Goal: Task Accomplishment & Management: Manage account settings

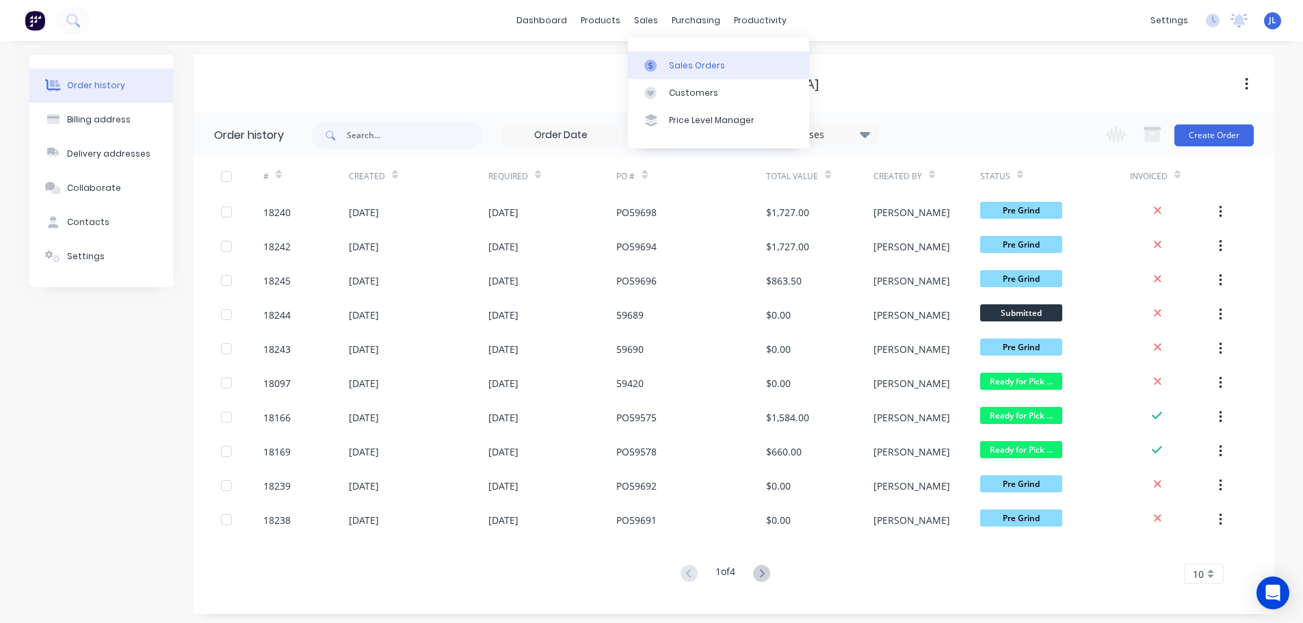
click at [667, 60] on link "Sales Orders" at bounding box center [718, 64] width 181 height 27
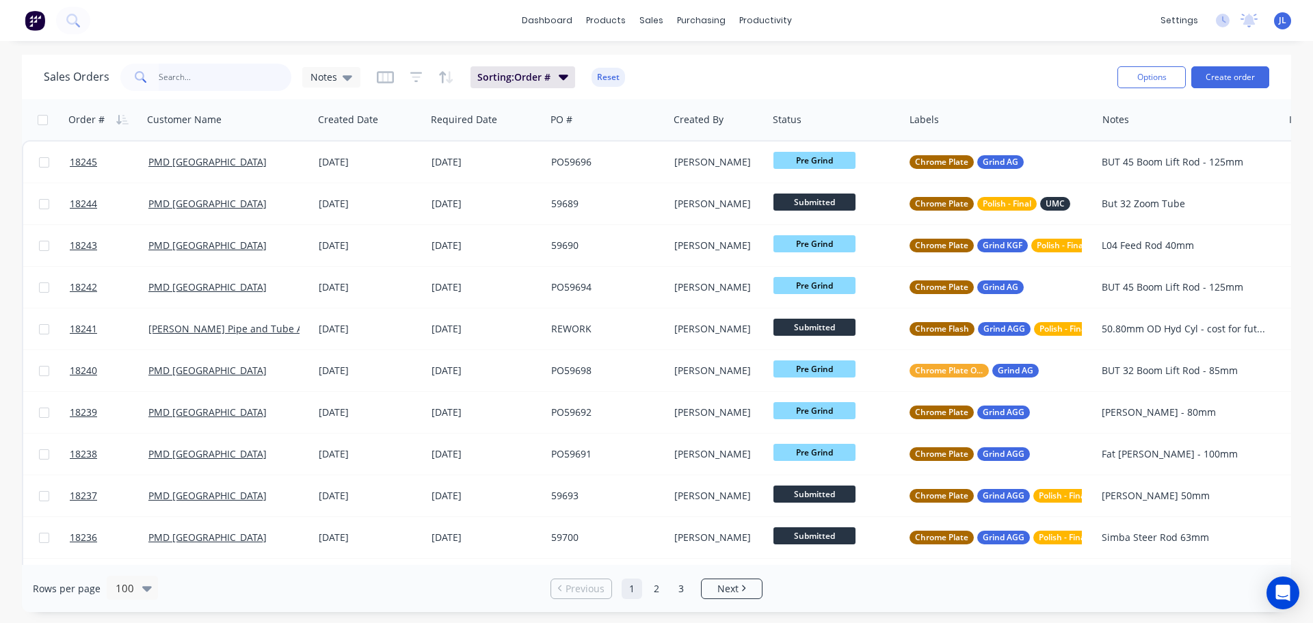
click at [261, 86] on input "text" at bounding box center [225, 77] width 133 height 27
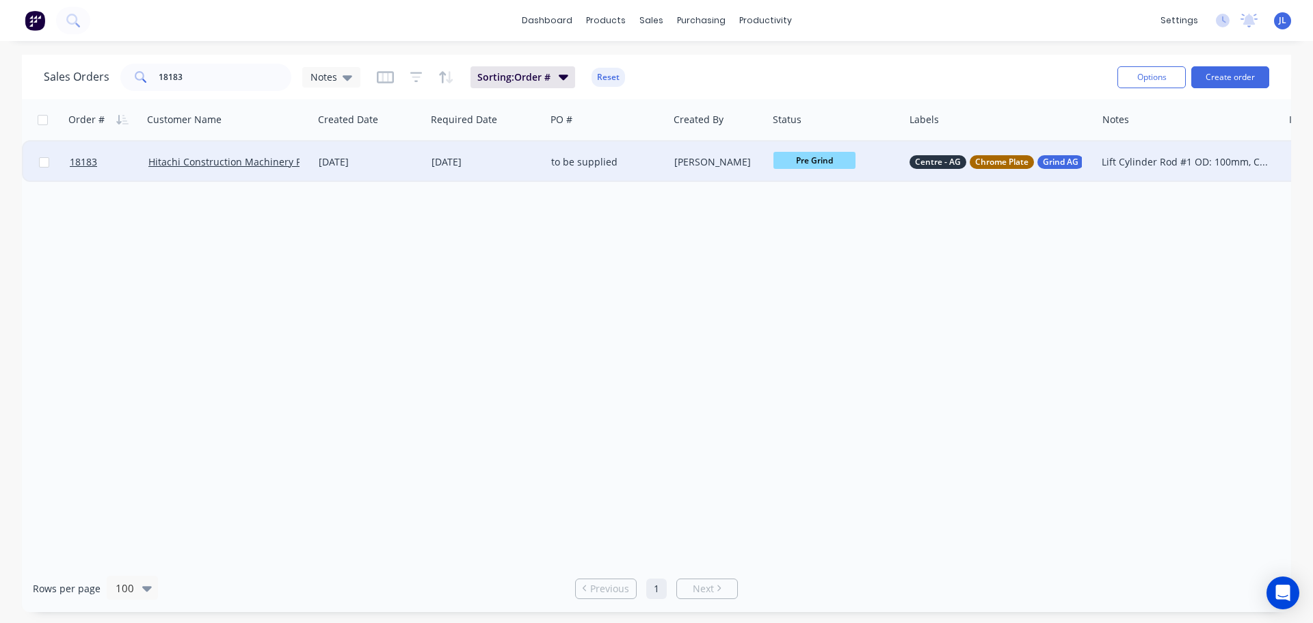
click at [825, 155] on span "Pre Grind" at bounding box center [815, 160] width 82 height 17
click at [816, 340] on button "HCP" at bounding box center [845, 345] width 142 height 25
click at [218, 85] on input "18183" at bounding box center [225, 77] width 133 height 27
click at [837, 169] on span "Pre Grind" at bounding box center [815, 160] width 82 height 17
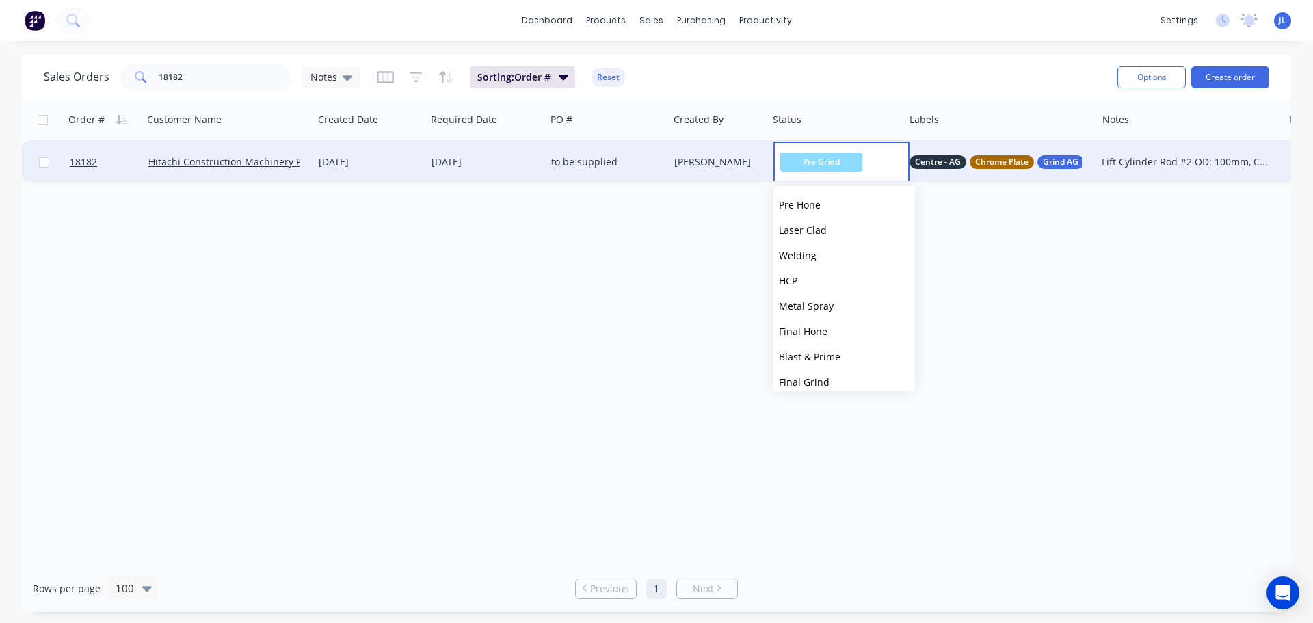
scroll to position [205, 0]
click at [819, 283] on button "HCP" at bounding box center [845, 277] width 142 height 25
click at [198, 75] on input "18182" at bounding box center [225, 77] width 133 height 27
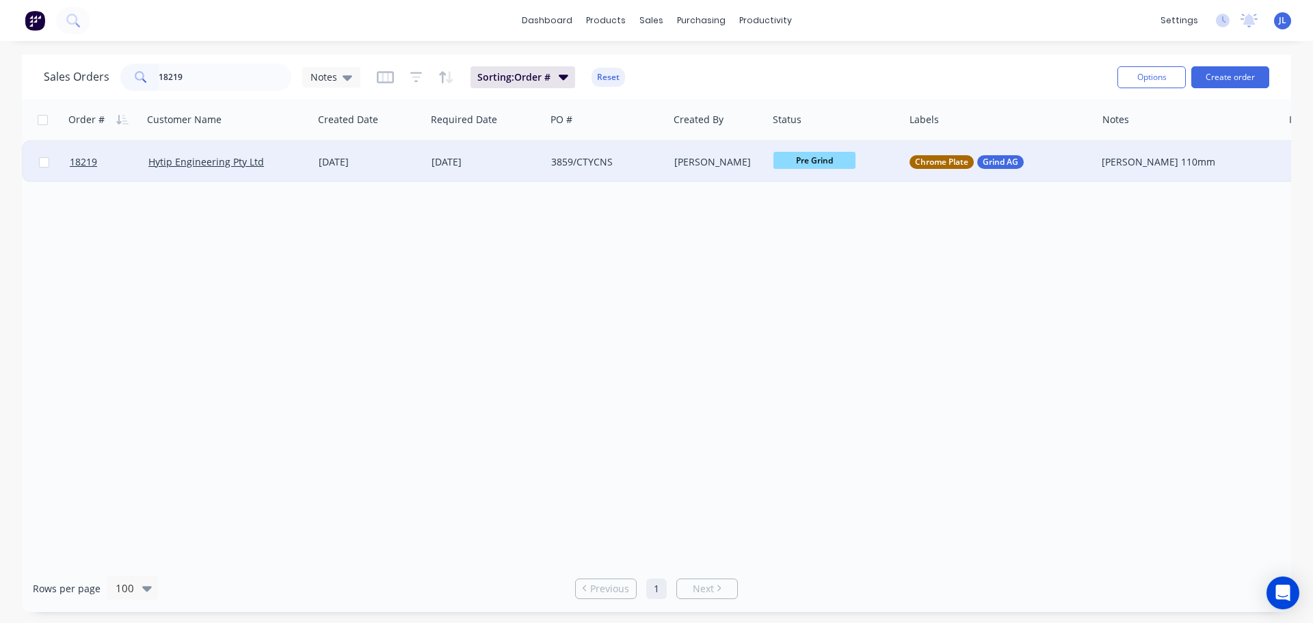
click at [810, 163] on span "Pre Grind" at bounding box center [815, 160] width 82 height 17
click at [810, 280] on button "HCP" at bounding box center [845, 277] width 142 height 25
click at [599, 317] on div "Order # Customer Name Created Date Required Date PO # Created By Status Labels …" at bounding box center [657, 332] width 1270 height 466
click at [197, 86] on input "18219" at bounding box center [225, 77] width 133 height 27
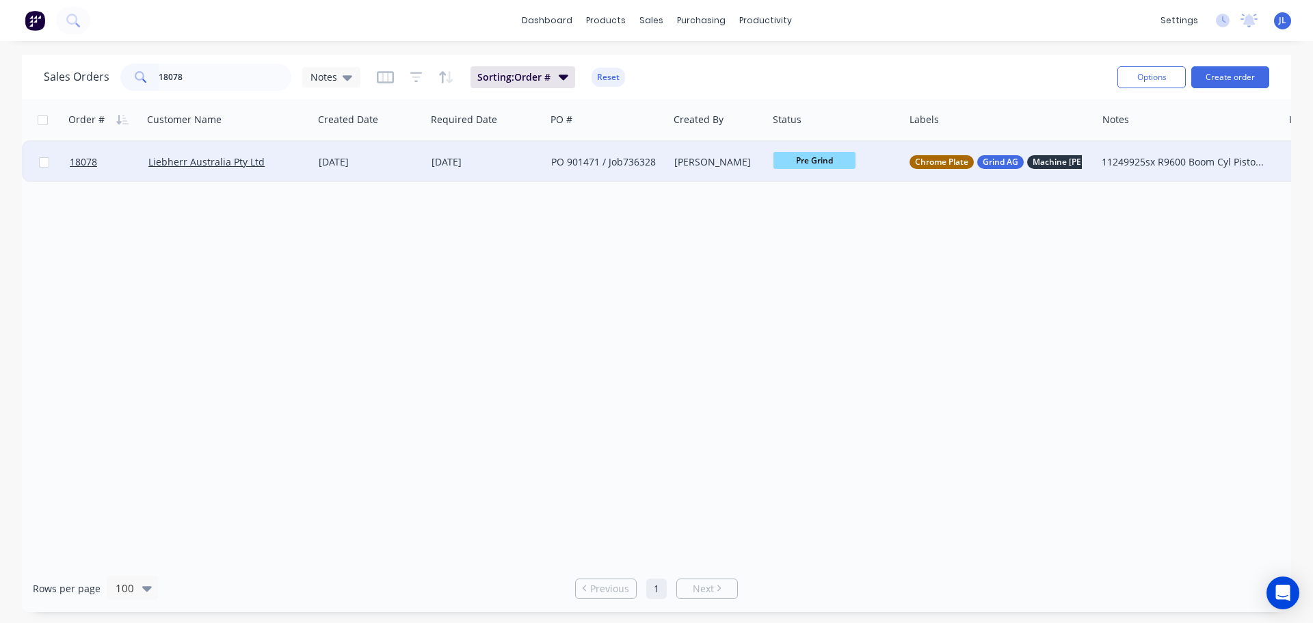
click at [827, 162] on span "Pre Grind" at bounding box center [815, 160] width 82 height 17
click at [825, 374] on button "Pre Polish" at bounding box center [845, 381] width 142 height 25
click at [208, 83] on input "18078" at bounding box center [225, 77] width 133 height 27
type input "18243"
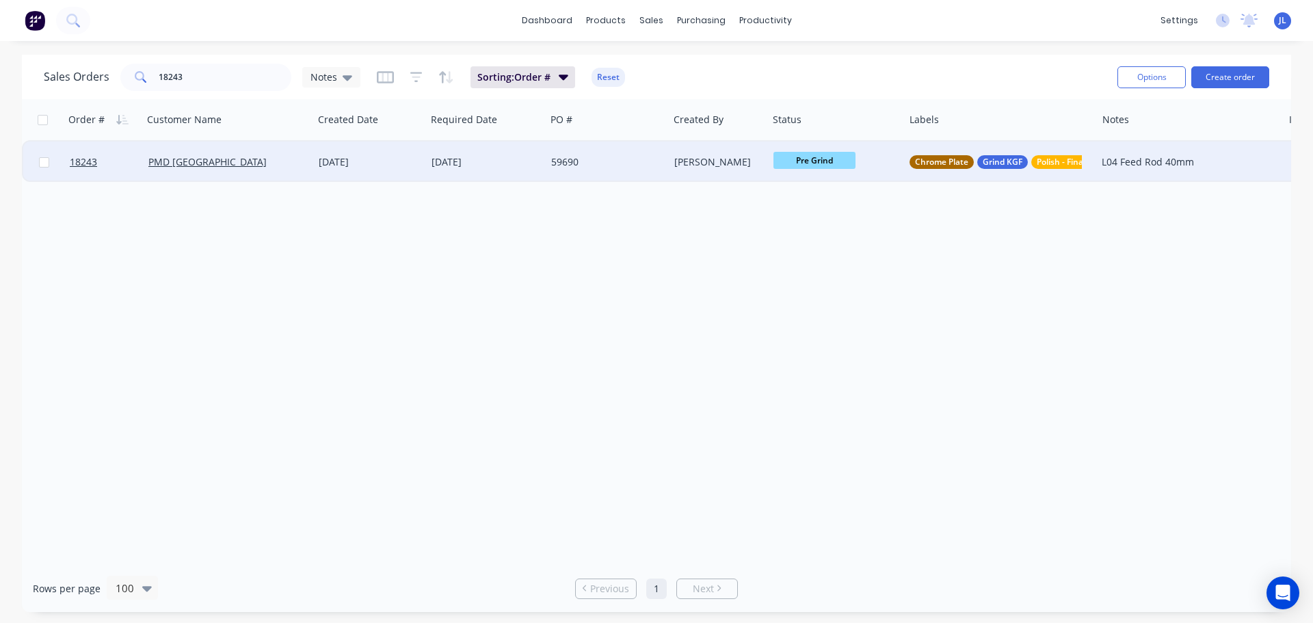
click at [658, 160] on div "59690" at bounding box center [606, 162] width 111 height 14
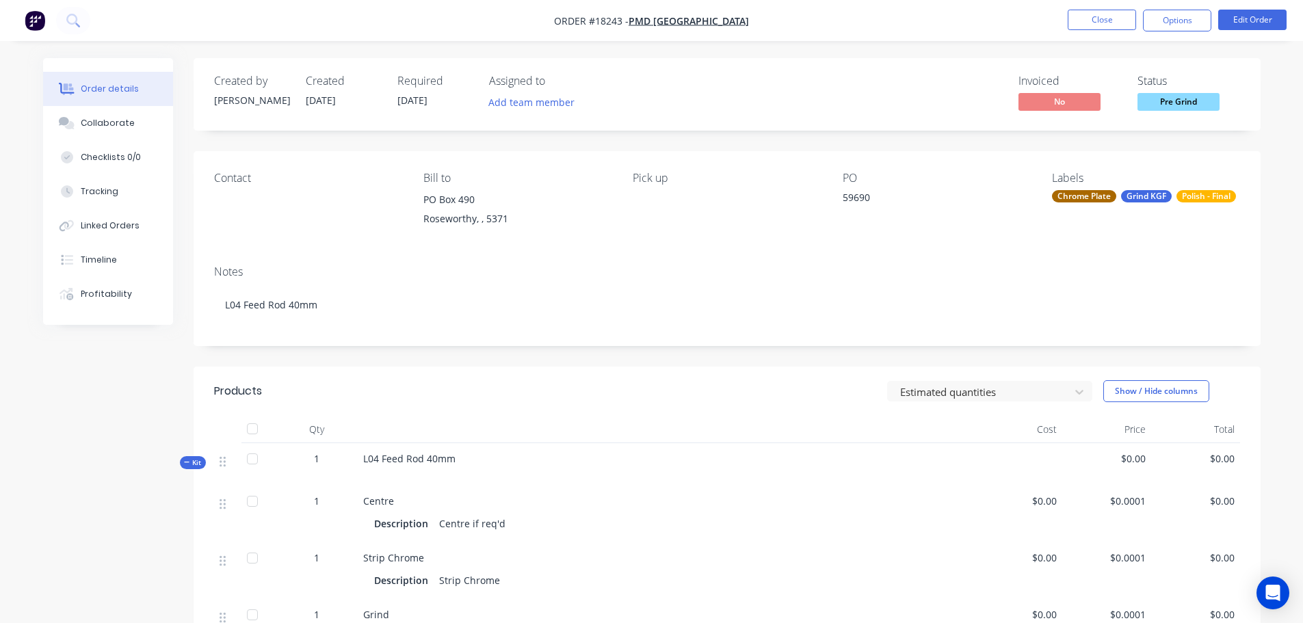
click at [1150, 107] on span "Pre Grind" at bounding box center [1179, 101] width 82 height 17
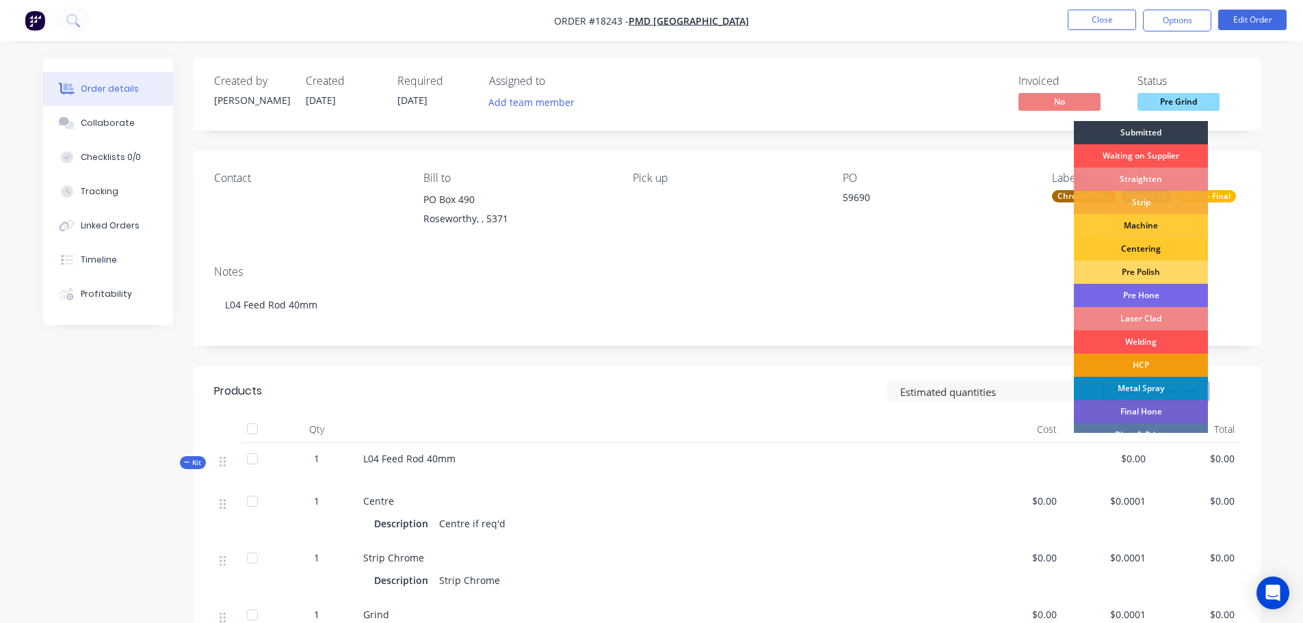
click at [1156, 248] on div "Centering" at bounding box center [1141, 248] width 134 height 23
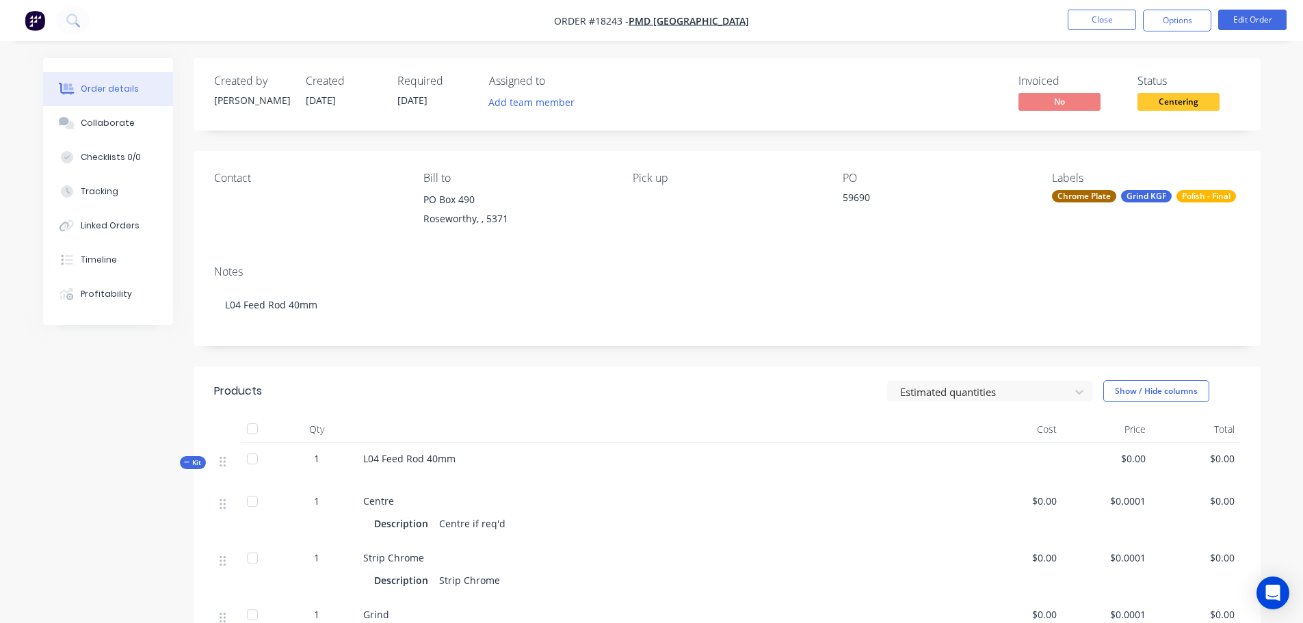
click at [1073, 199] on div "Chrome Plate" at bounding box center [1084, 196] width 64 height 12
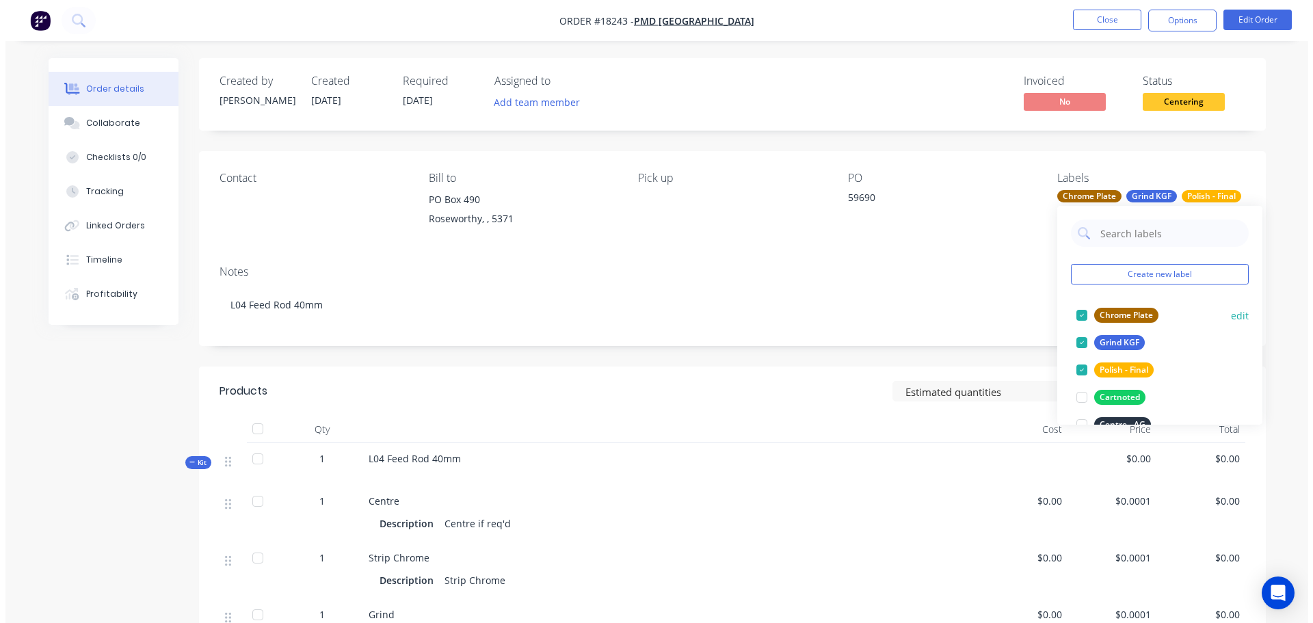
scroll to position [68, 0]
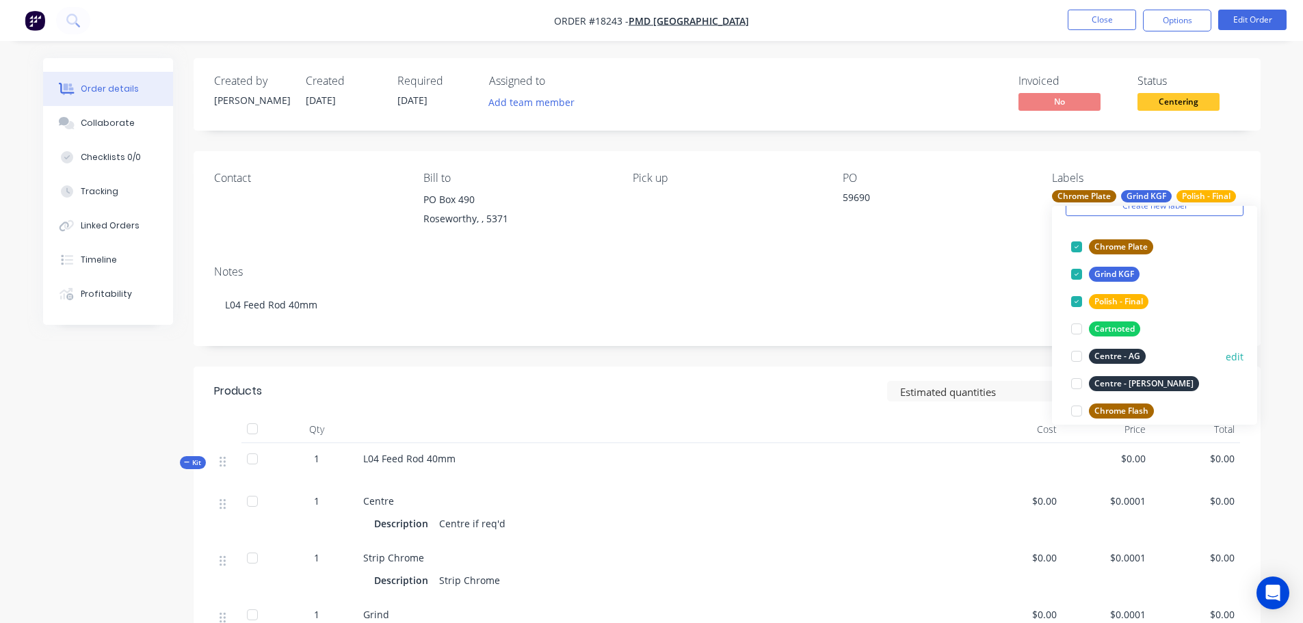
click at [1082, 353] on div at bounding box center [1076, 356] width 27 height 27
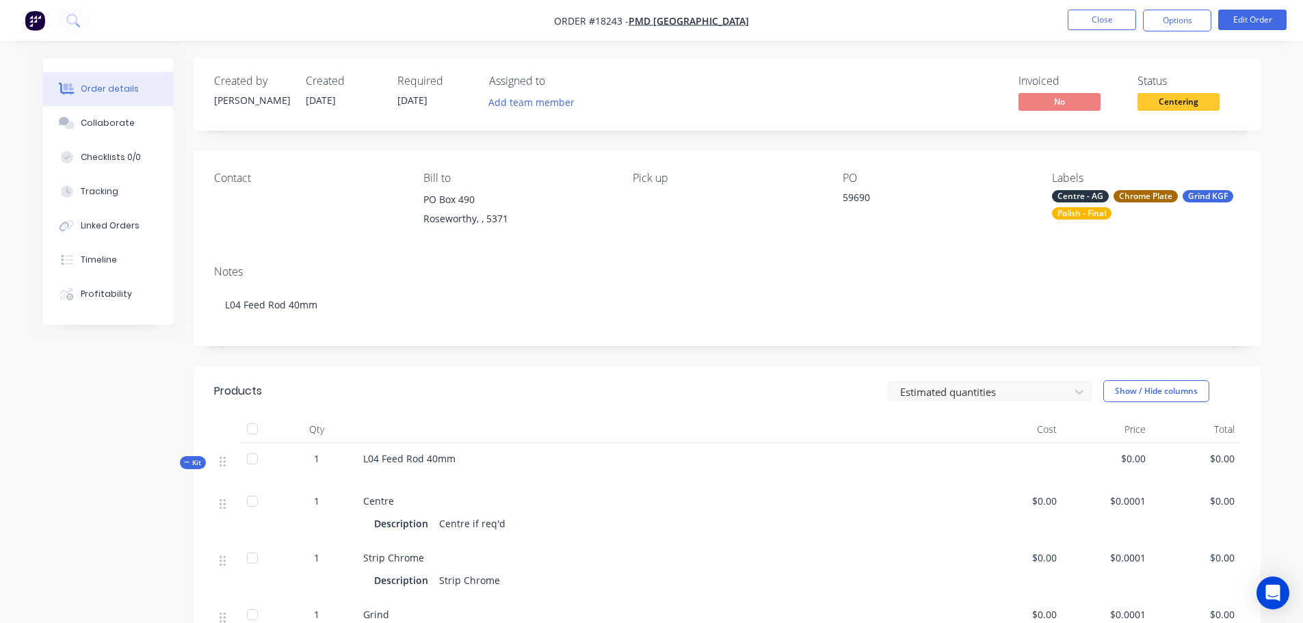
click at [837, 376] on header "Products Estimated quantities Show / Hide columns" at bounding box center [727, 391] width 1067 height 49
click at [1150, 32] on nav "Order #18243 - PMD [GEOGRAPHIC_DATA] Close Options Edit Order" at bounding box center [651, 20] width 1303 height 41
click at [1156, 27] on button "Options" at bounding box center [1177, 21] width 68 height 22
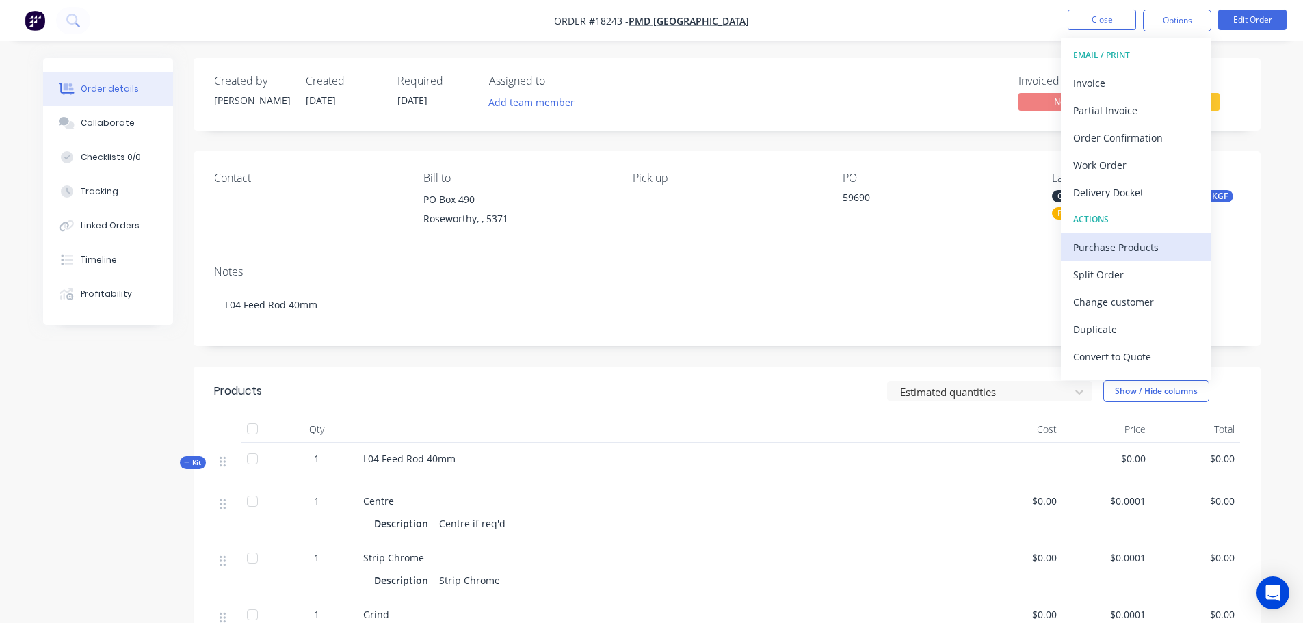
click at [1113, 244] on div "Purchase Products" at bounding box center [1136, 247] width 126 height 20
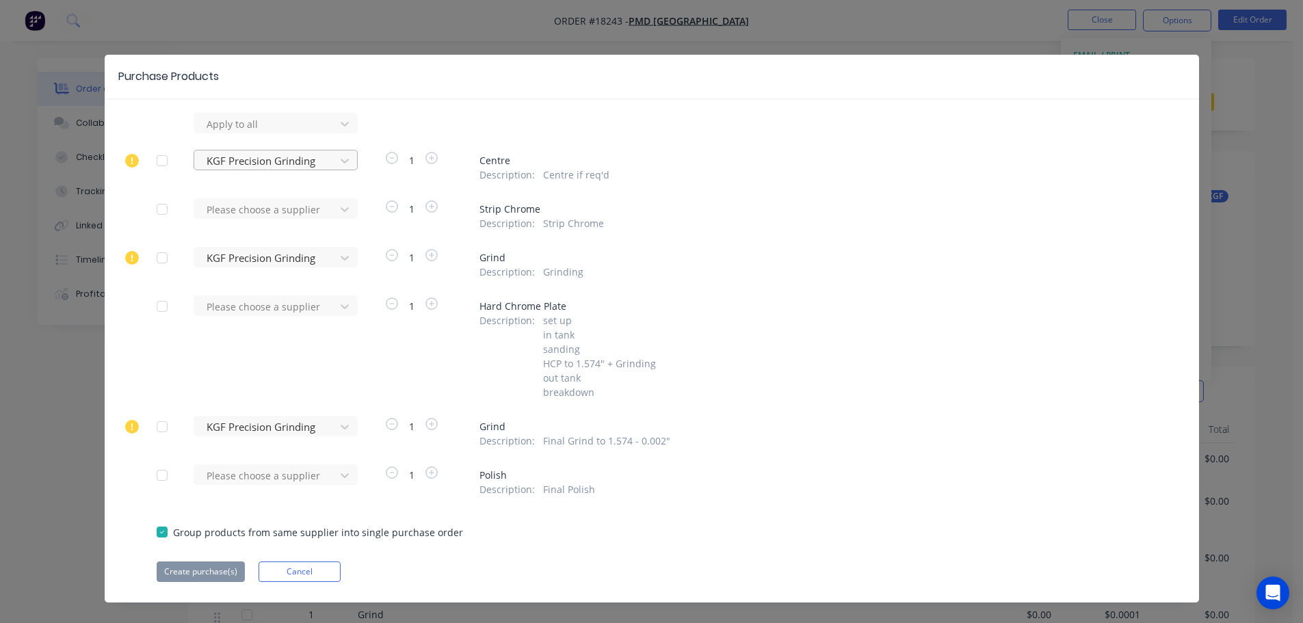
click at [231, 159] on div at bounding box center [266, 161] width 123 height 17
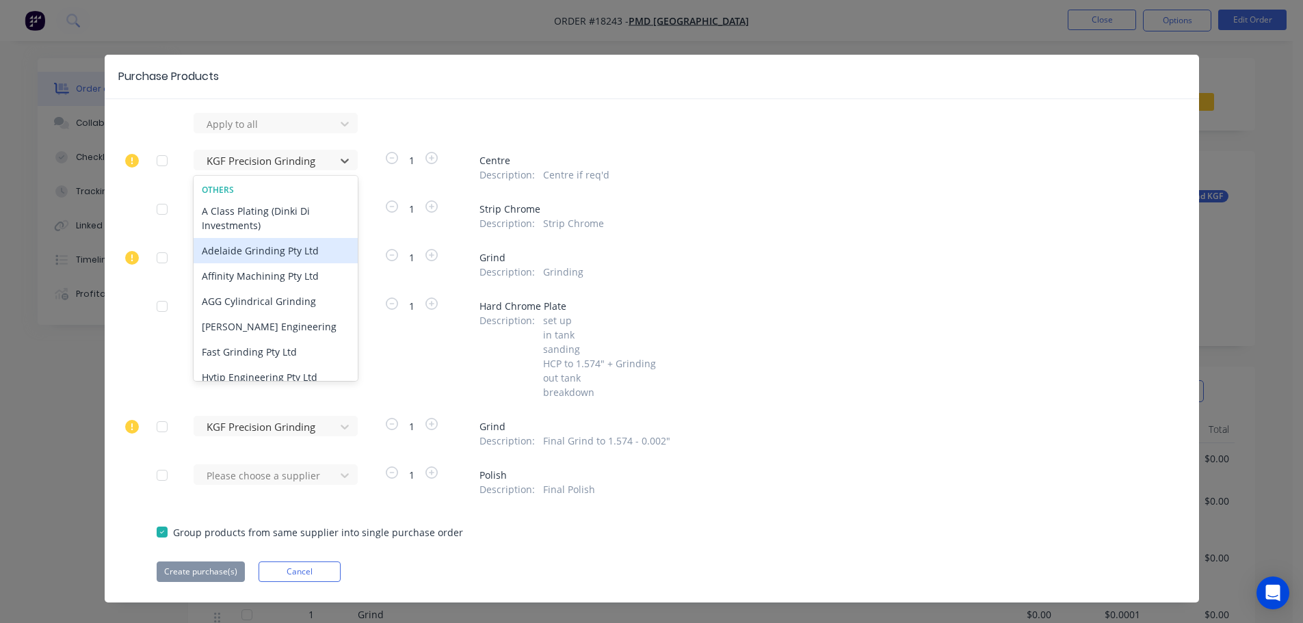
click at [244, 257] on div "Adelaide Grinding Pty Ltd" at bounding box center [276, 250] width 164 height 25
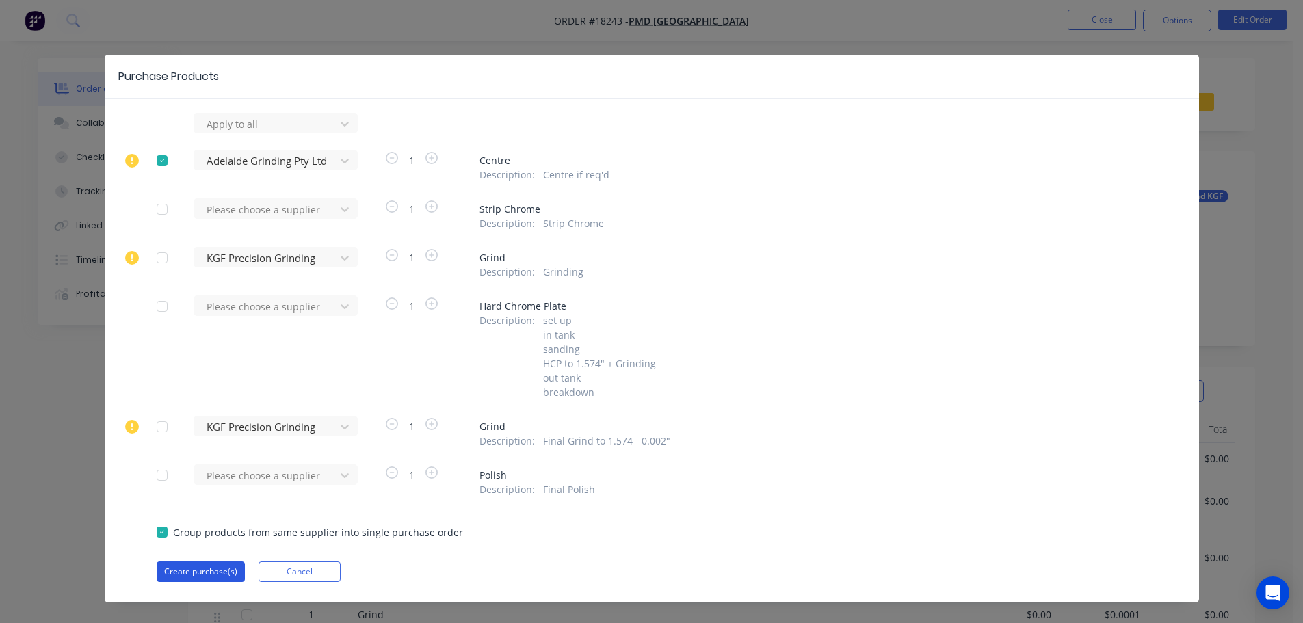
click at [217, 572] on button "Create purchase(s)" at bounding box center [201, 572] width 88 height 21
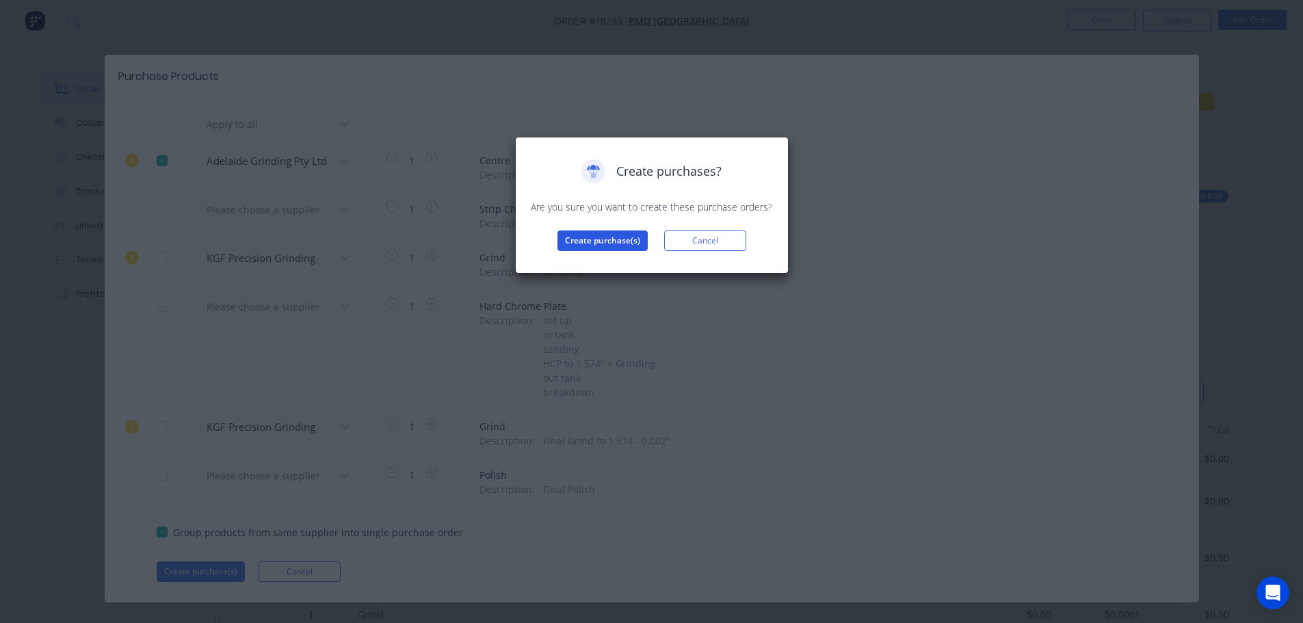
click at [635, 233] on button "Create purchase(s)" at bounding box center [602, 241] width 90 height 21
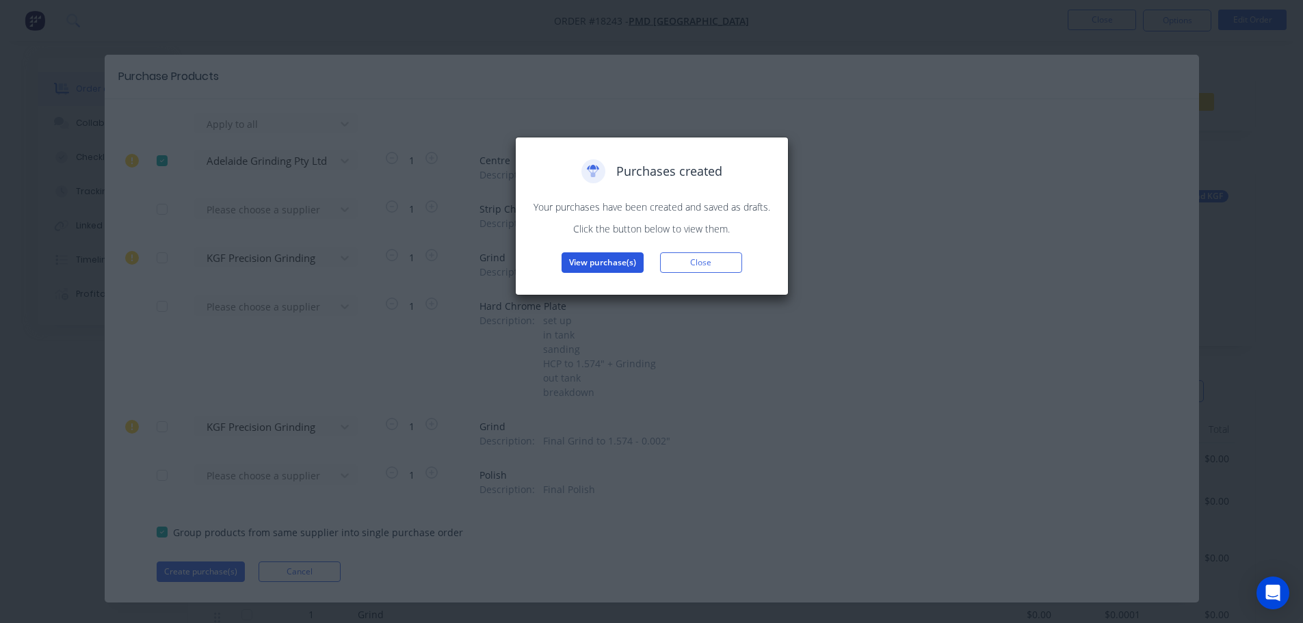
click at [599, 269] on button "View purchase(s)" at bounding box center [603, 262] width 82 height 21
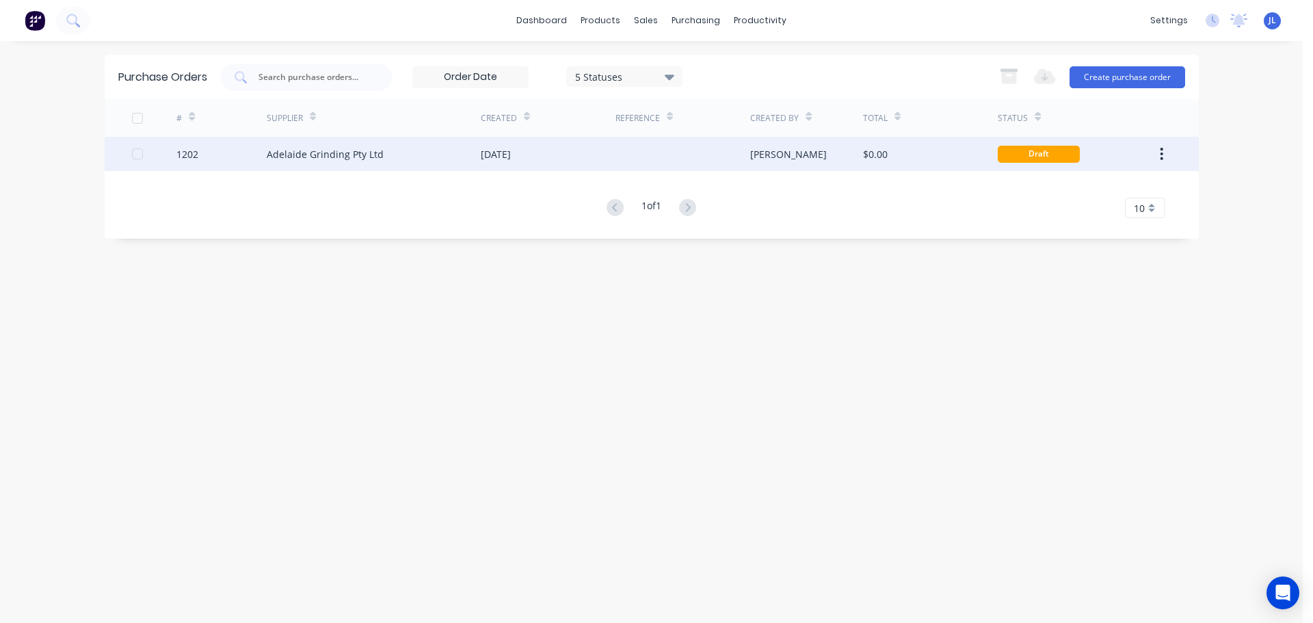
click at [541, 163] on div "[DATE]" at bounding box center [548, 154] width 135 height 34
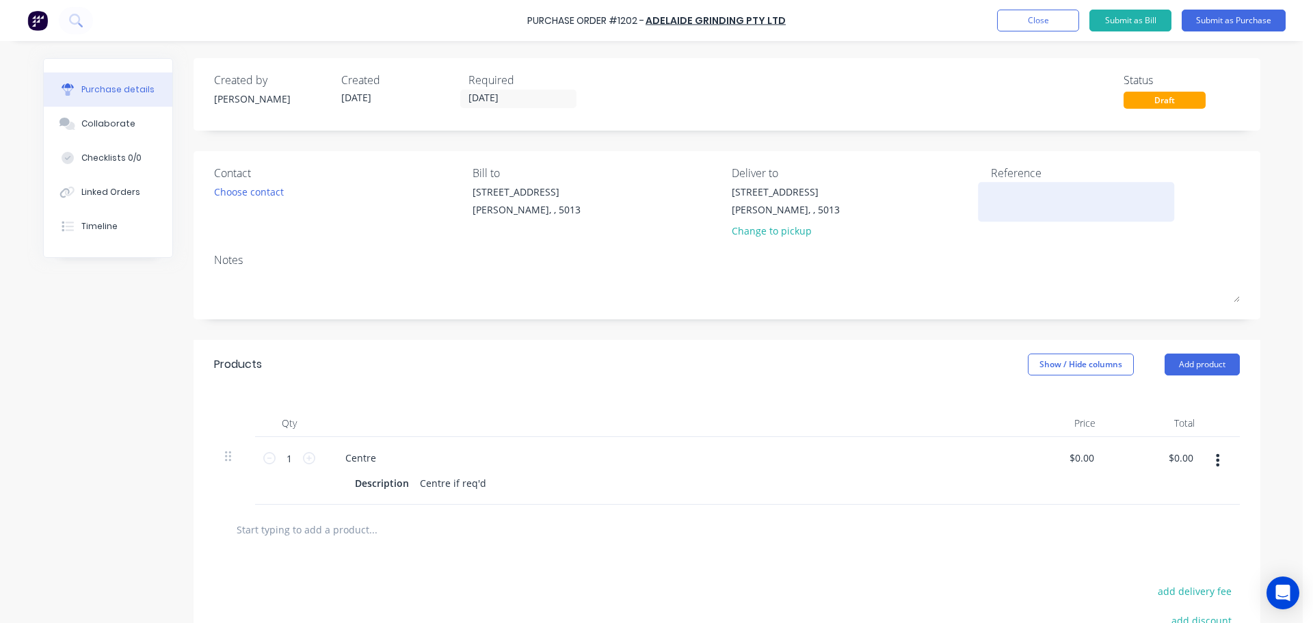
click at [1006, 197] on textarea at bounding box center [1076, 200] width 171 height 31
type textarea "TC18243"
type textarea "x"
type textarea "TC18243"
click at [1187, 253] on div "Notes" at bounding box center [727, 260] width 1026 height 16
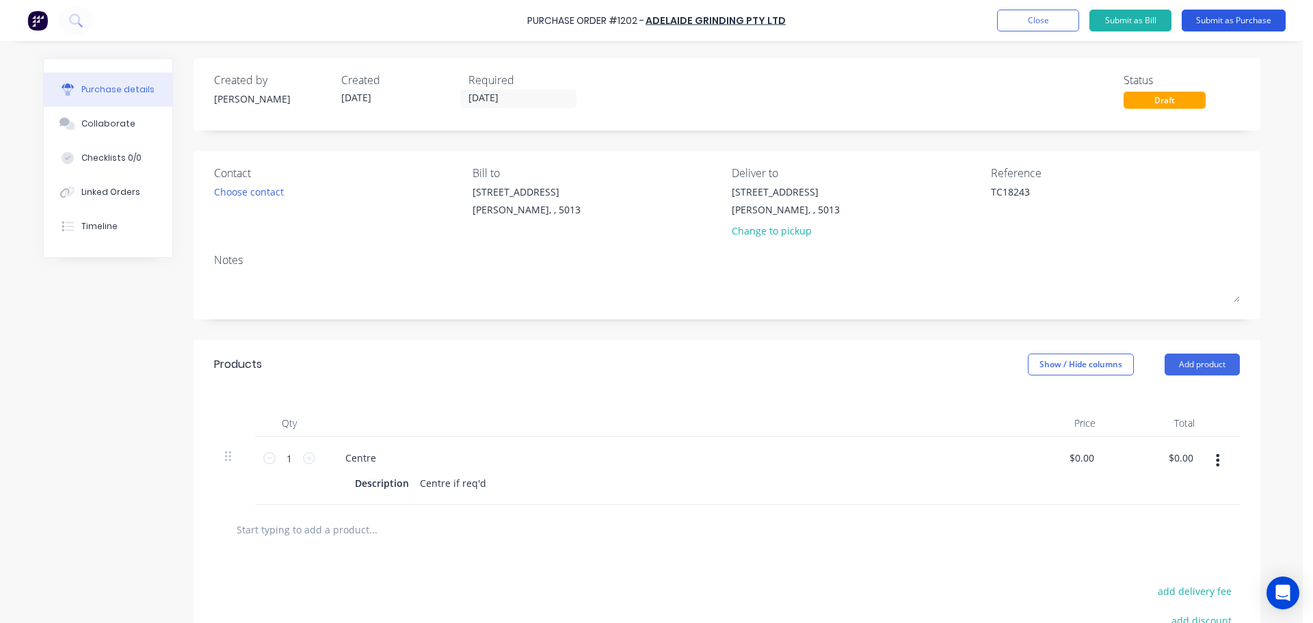
click at [1246, 29] on button "Submit as Purchase" at bounding box center [1234, 21] width 104 height 22
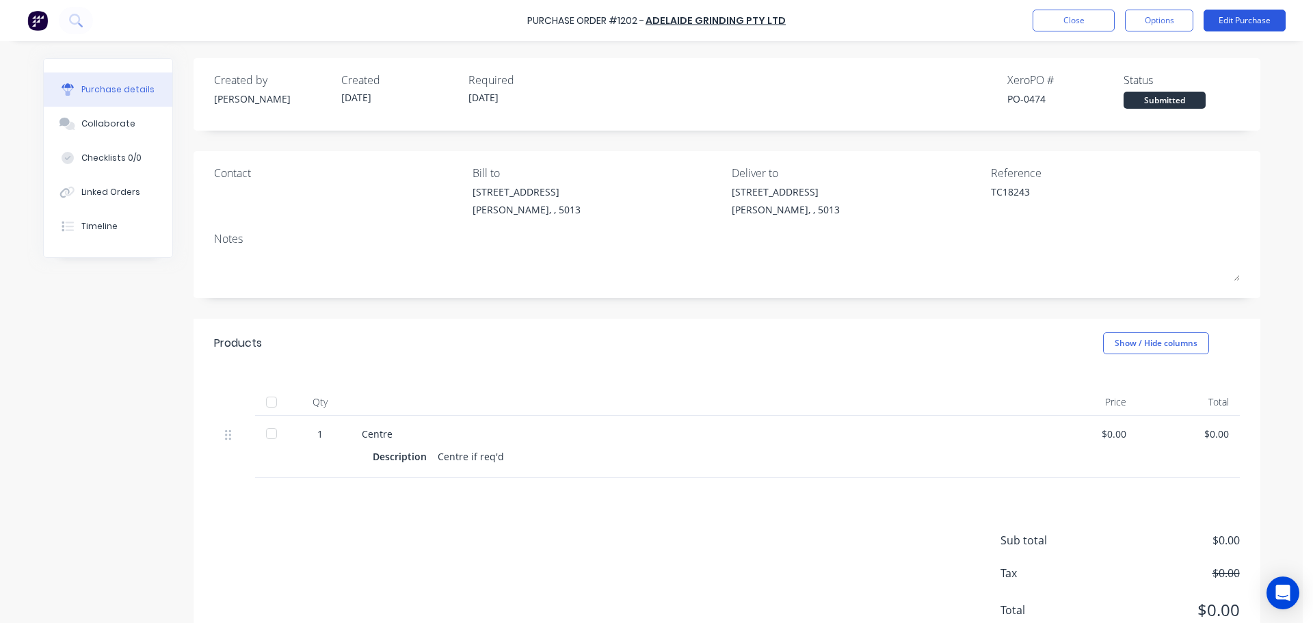
click at [1232, 30] on button "Edit Purchase" at bounding box center [1245, 21] width 82 height 22
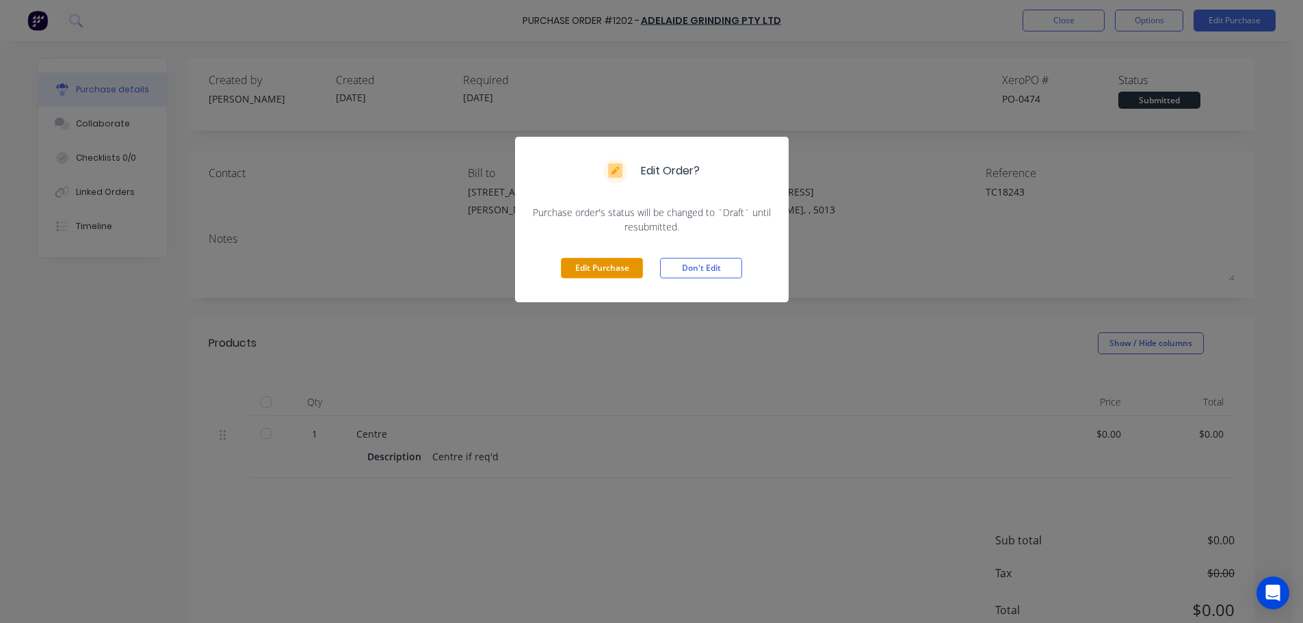
click at [608, 267] on button "Edit Purchase" at bounding box center [602, 268] width 82 height 21
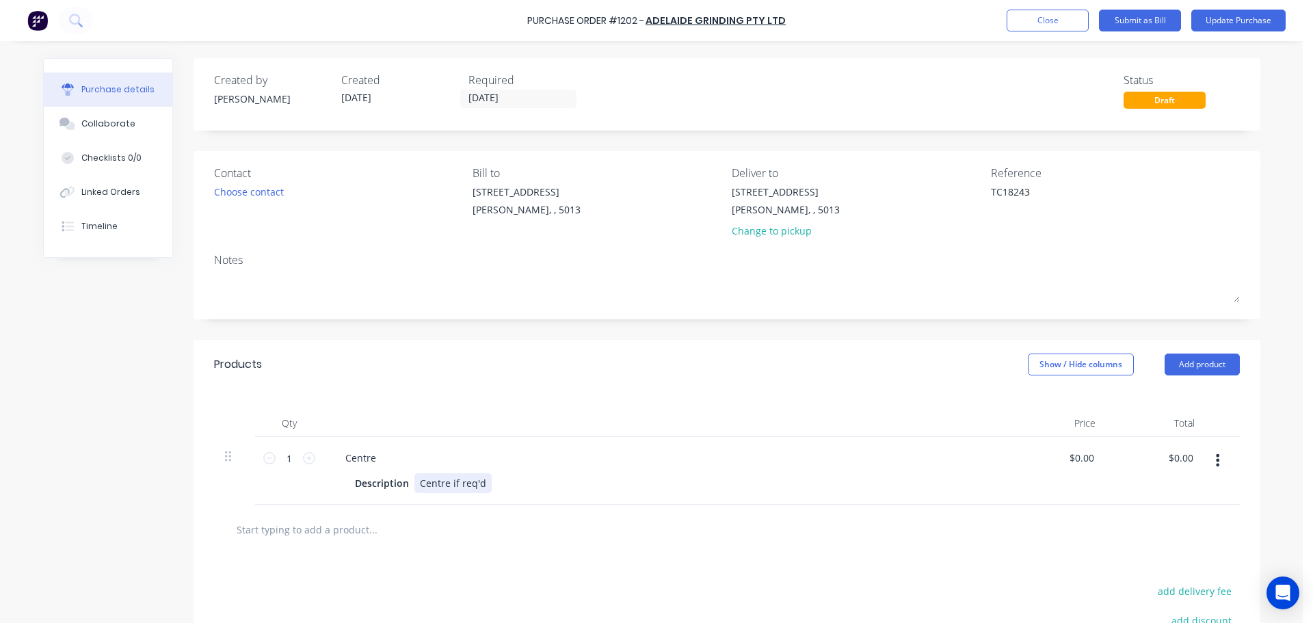
click at [454, 478] on div "Centre if req'd" at bounding box center [453, 483] width 77 height 20
type textarea "x"
drag, startPoint x: 445, startPoint y: 480, endPoint x: 609, endPoint y: 479, distance: 164.9
click at [609, 479] on div "Description Centre if req'd" at bounding box center [663, 483] width 627 height 20
click at [891, 373] on div "Products Show / Hide columns Add product" at bounding box center [727, 364] width 1067 height 49
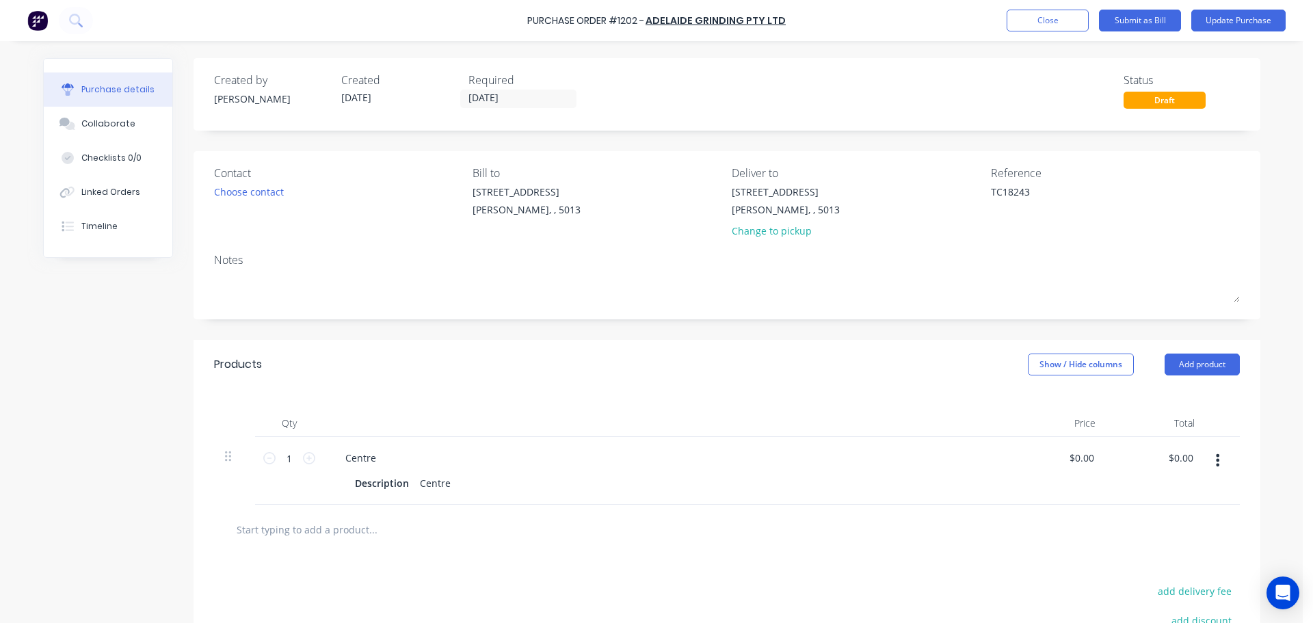
click at [1191, 27] on div "Add product Close Submit as Bill Update Purchase" at bounding box center [1146, 21] width 279 height 22
click at [1198, 26] on button "Update Purchase" at bounding box center [1239, 21] width 94 height 22
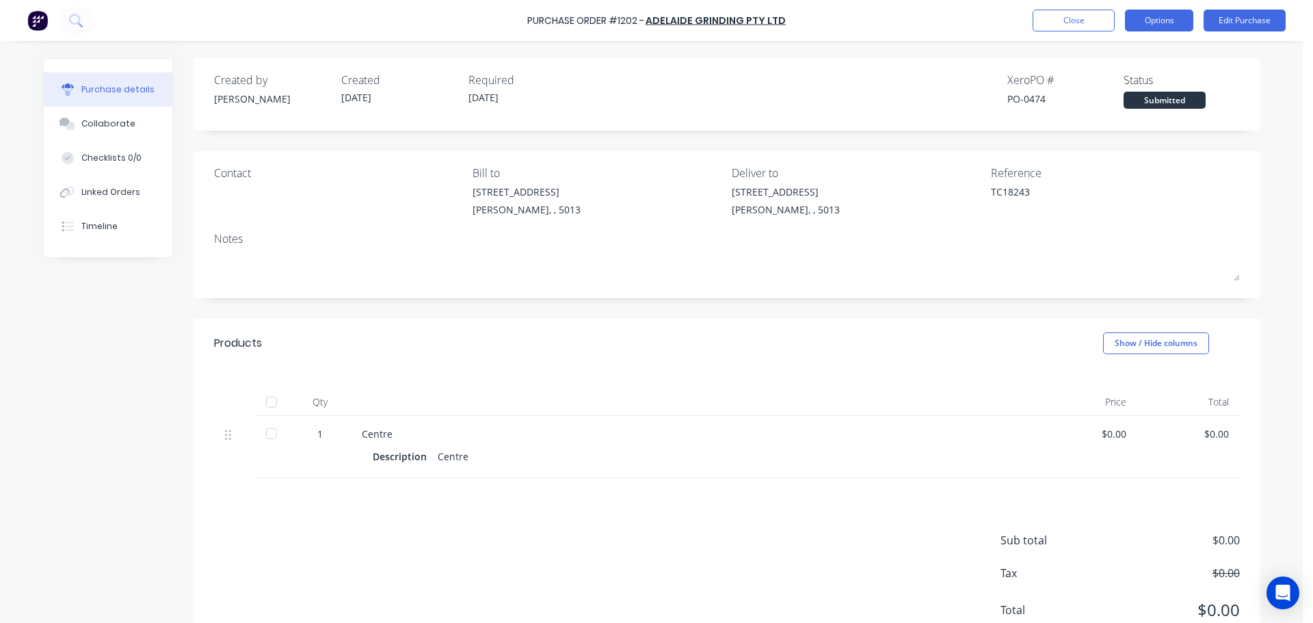
click at [1171, 27] on button "Options" at bounding box center [1159, 21] width 68 height 22
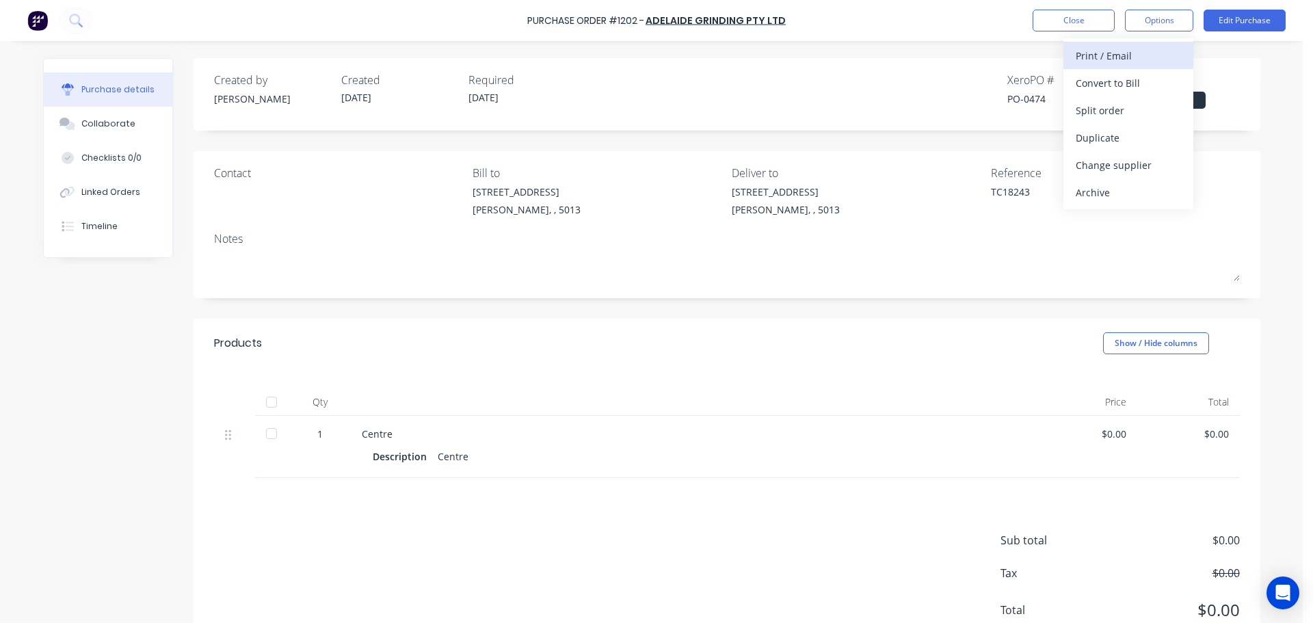
click at [1138, 61] on div "Print / Email" at bounding box center [1128, 56] width 105 height 20
click at [1122, 103] on div "Without pricing" at bounding box center [1128, 111] width 105 height 20
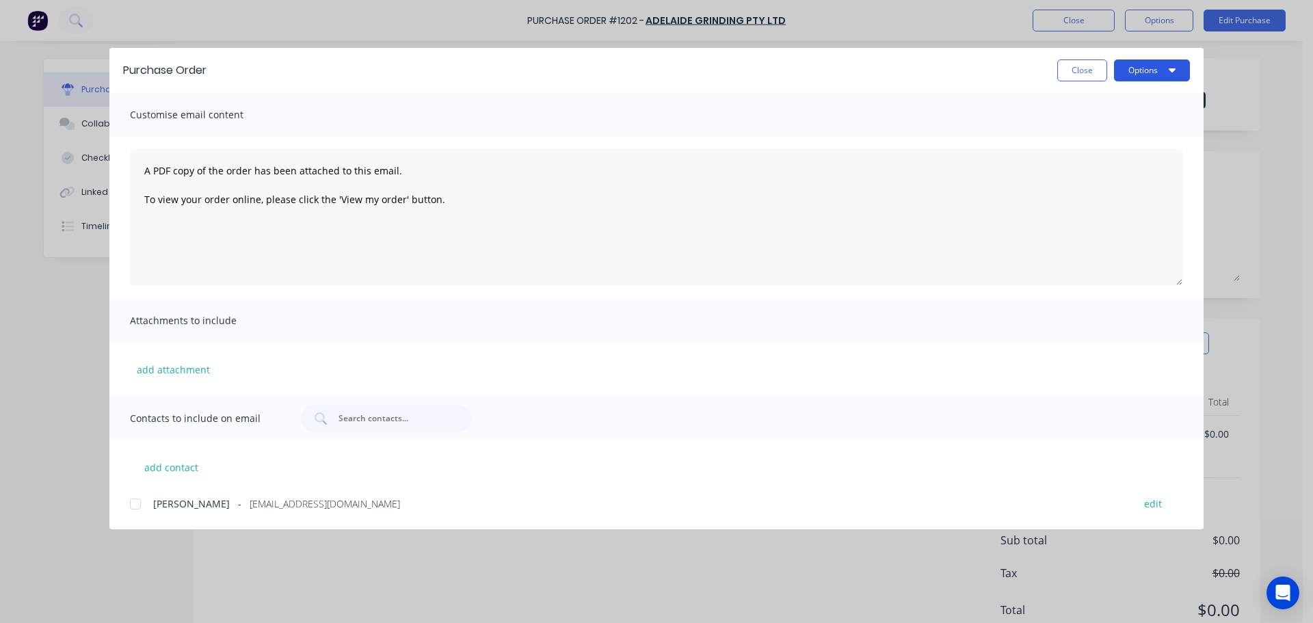
click at [1146, 70] on button "Options" at bounding box center [1152, 71] width 76 height 22
click at [1109, 129] on div "Print" at bounding box center [1125, 132] width 105 height 20
click at [1064, 75] on button "Close" at bounding box center [1083, 71] width 50 height 22
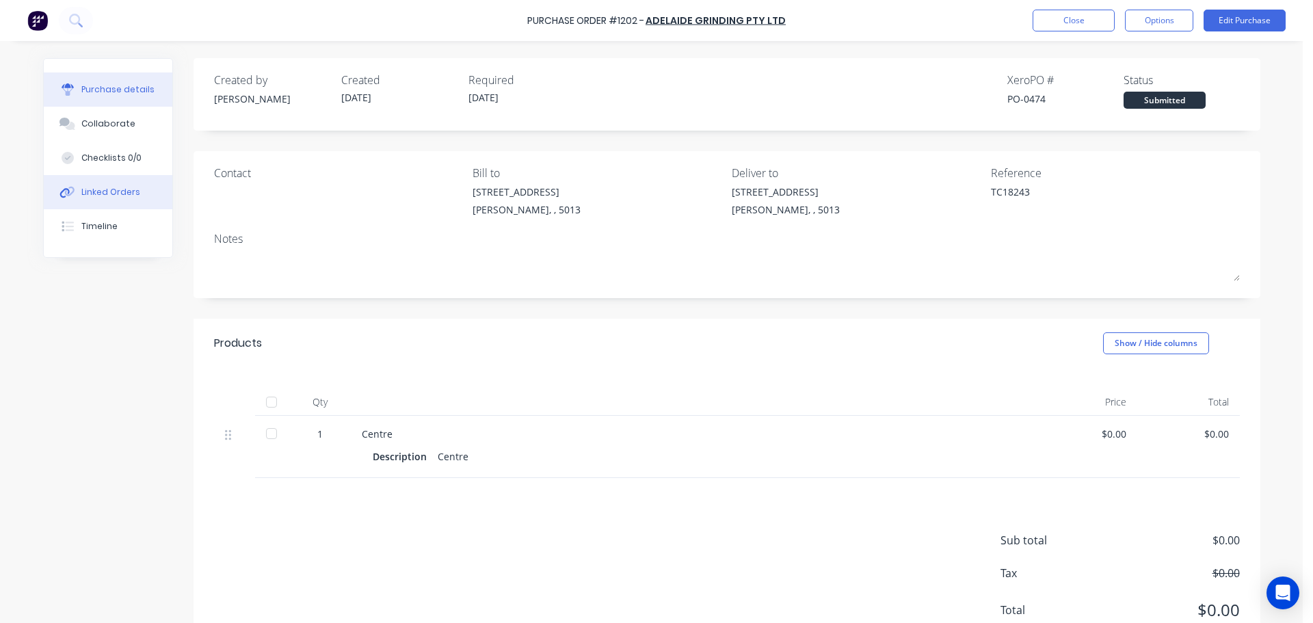
click at [105, 187] on div "Linked Orders" at bounding box center [110, 192] width 59 height 12
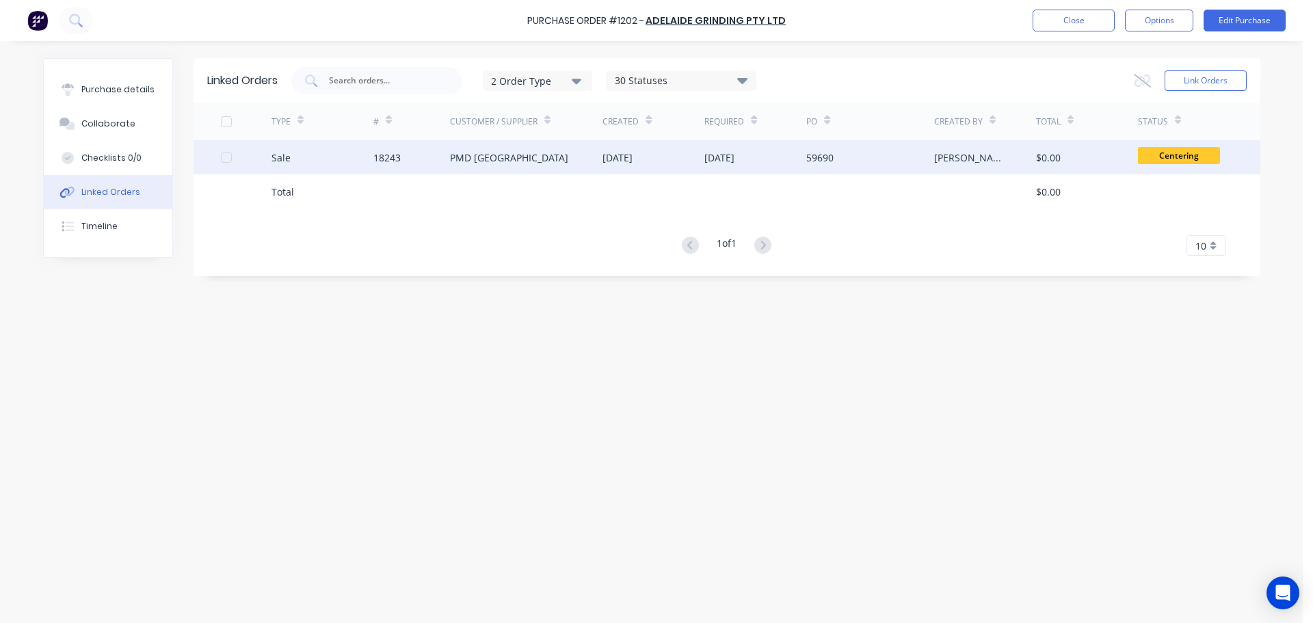
click at [482, 159] on div "PMD [GEOGRAPHIC_DATA]" at bounding box center [509, 157] width 118 height 14
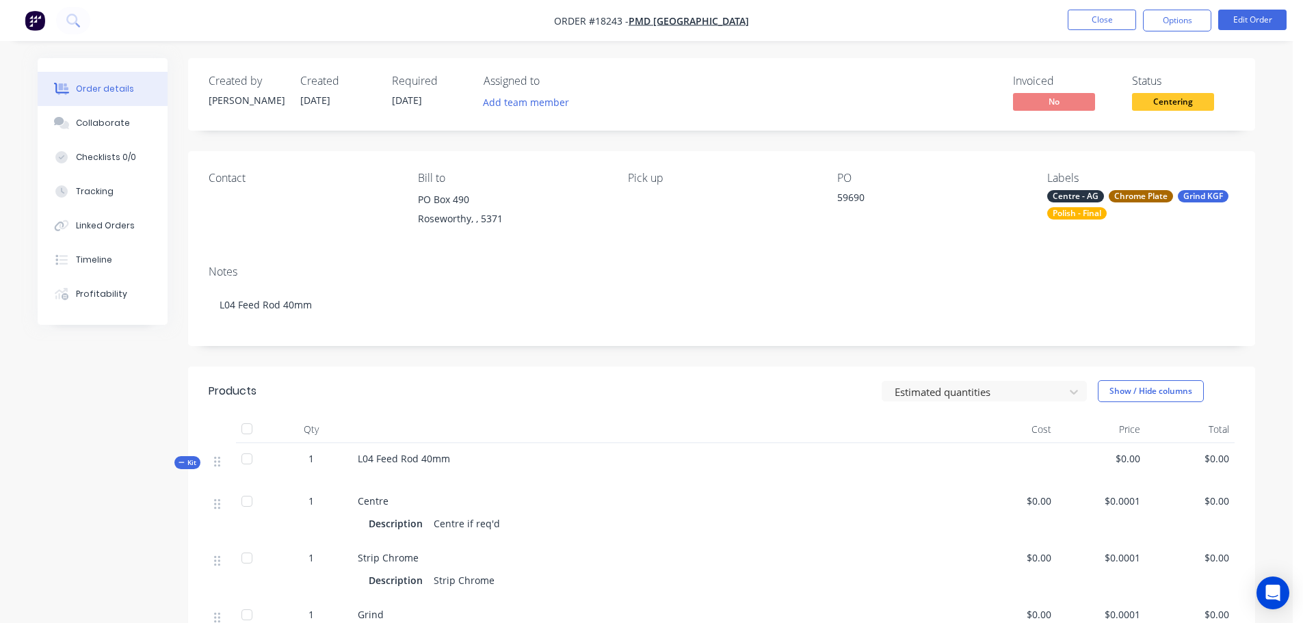
click at [101, 256] on div "Timeline" at bounding box center [94, 260] width 36 height 12
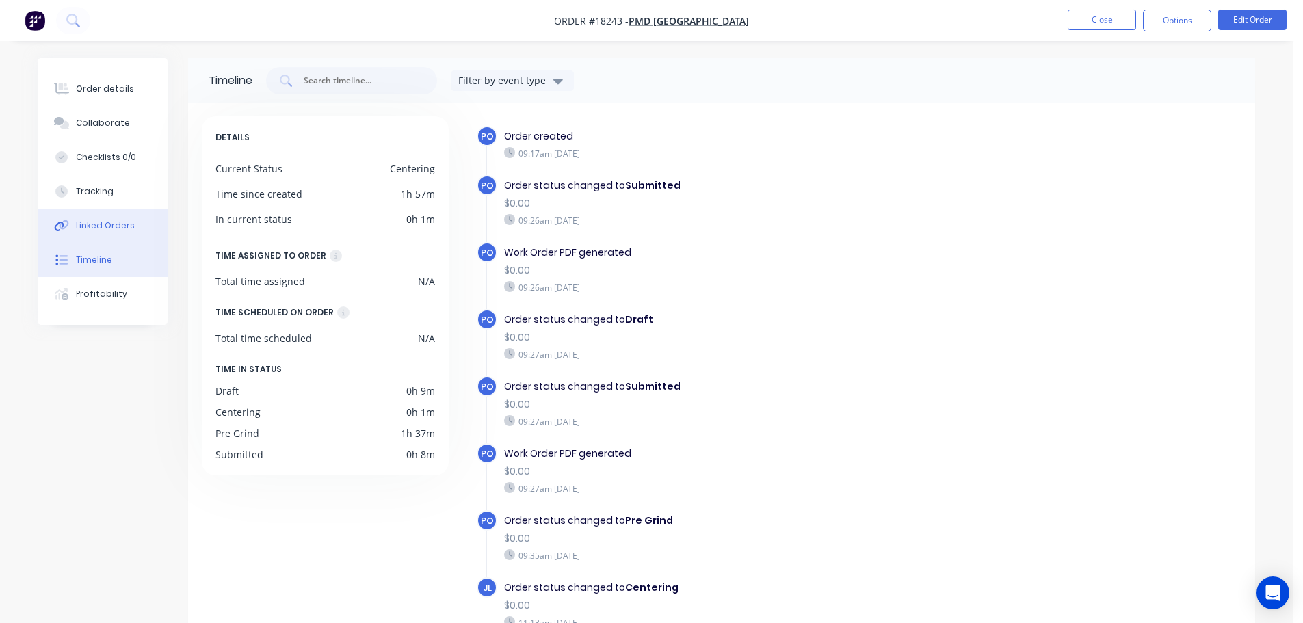
click at [111, 226] on div "Linked Orders" at bounding box center [105, 226] width 59 height 12
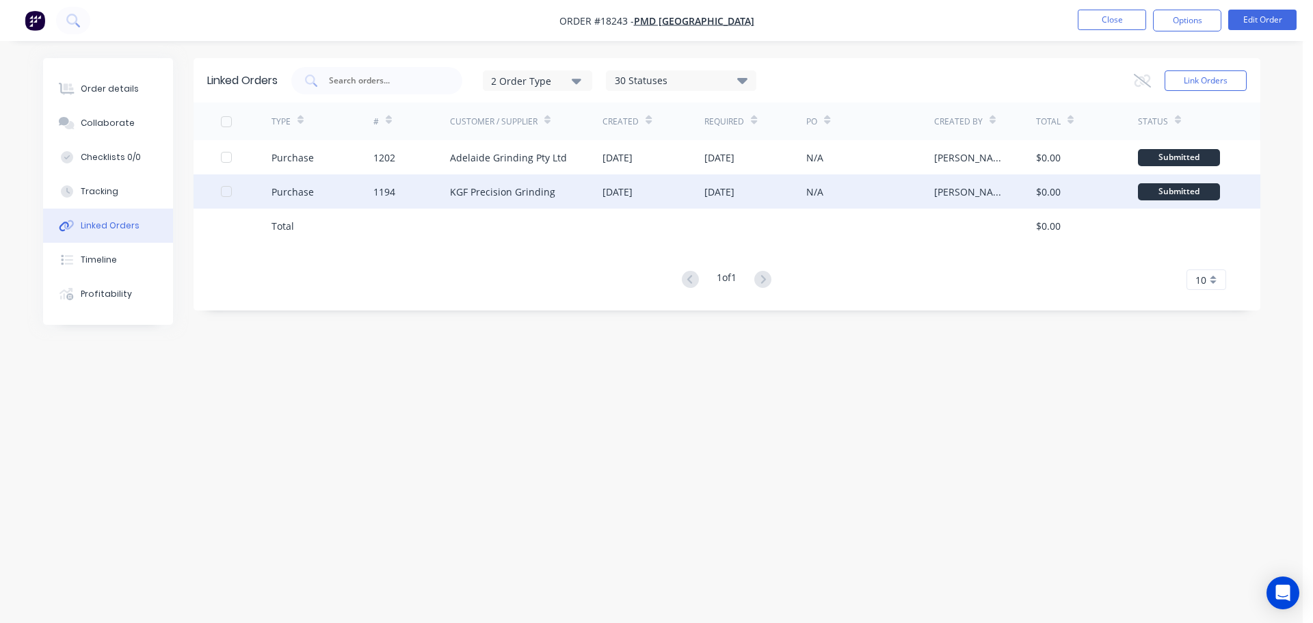
click at [520, 189] on div "KGF Precision Grinding" at bounding box center [502, 192] width 105 height 14
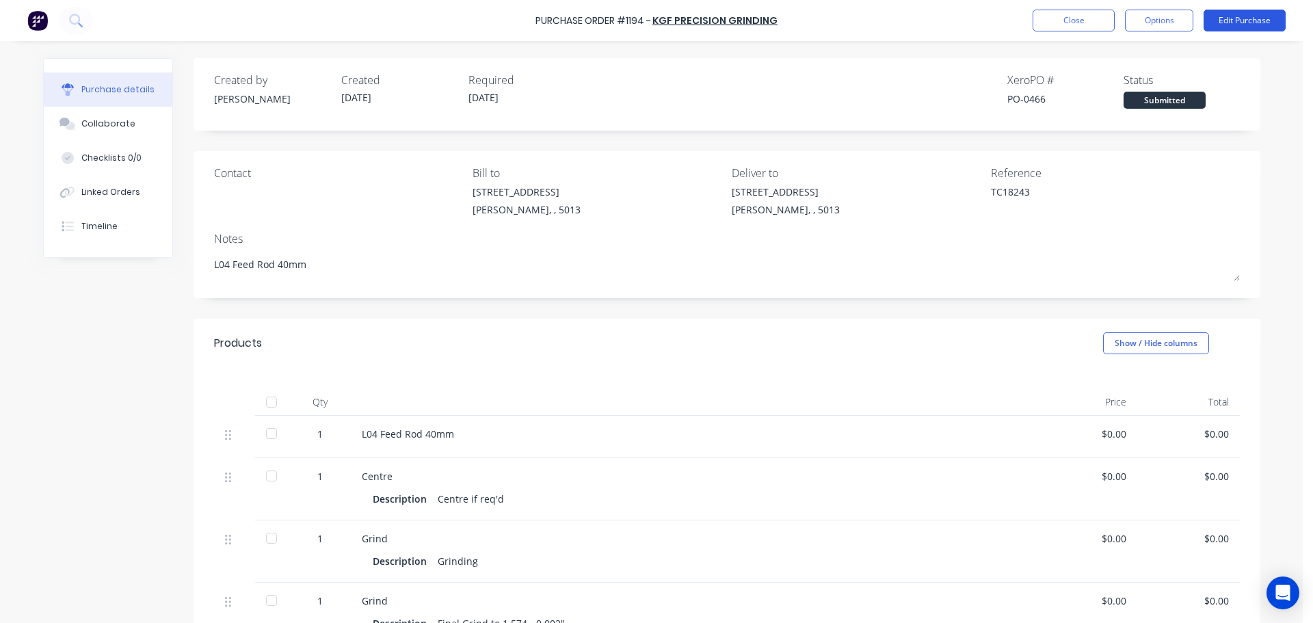
click at [1236, 25] on button "Edit Purchase" at bounding box center [1245, 21] width 82 height 22
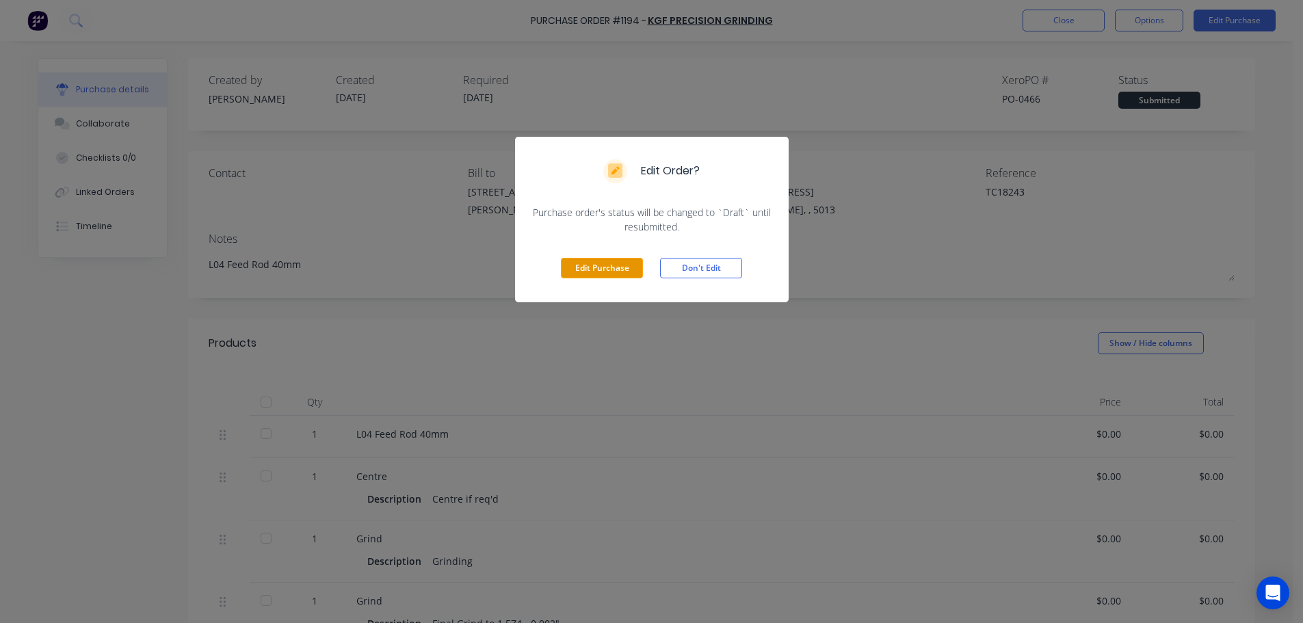
click at [620, 270] on button "Edit Purchase" at bounding box center [602, 268] width 82 height 21
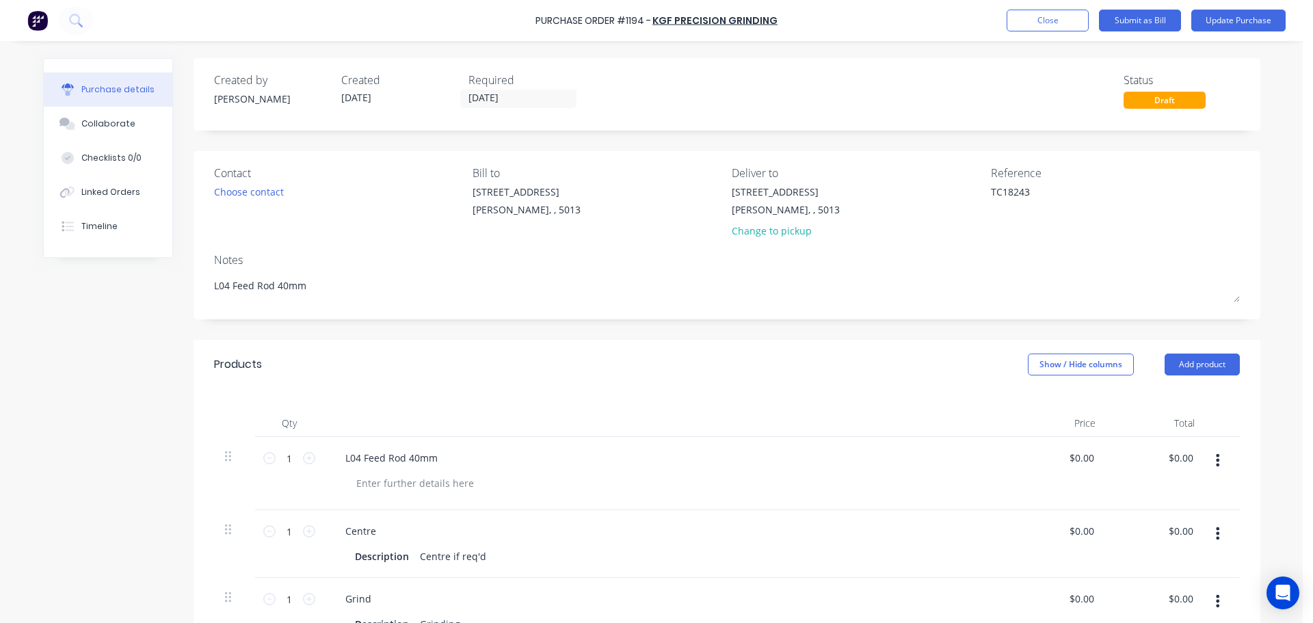
click at [1218, 542] on button "button" at bounding box center [1218, 533] width 32 height 25
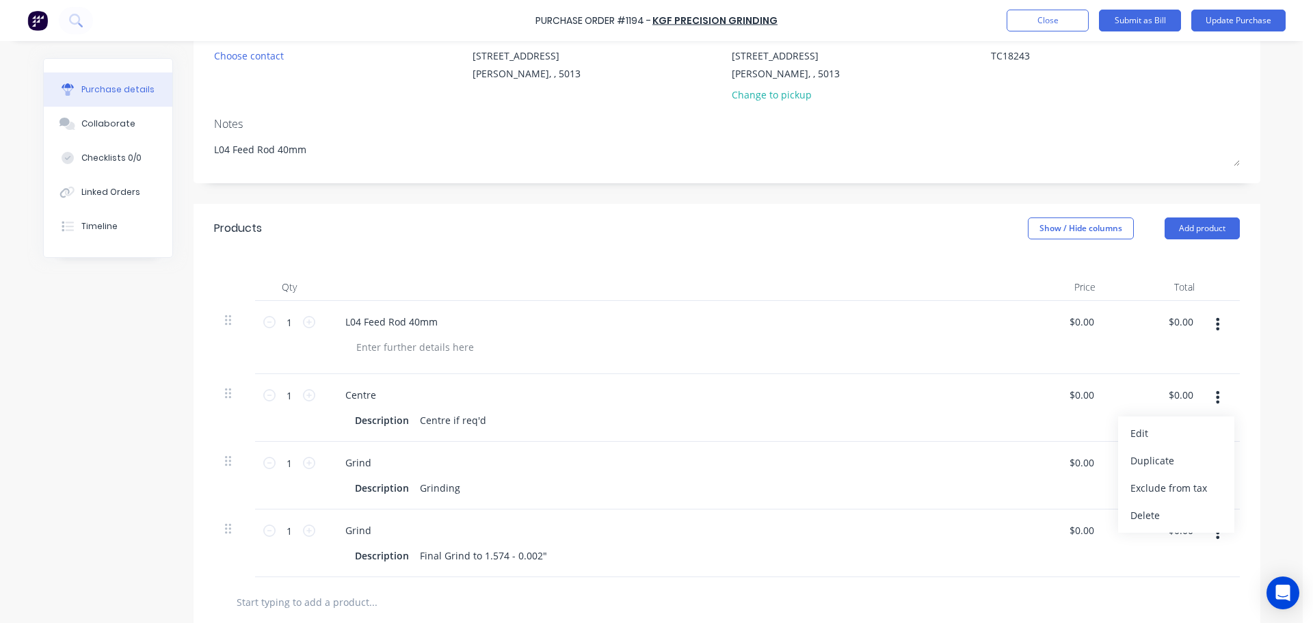
scroll to position [137, 0]
click at [1163, 524] on button "Delete" at bounding box center [1176, 514] width 116 height 27
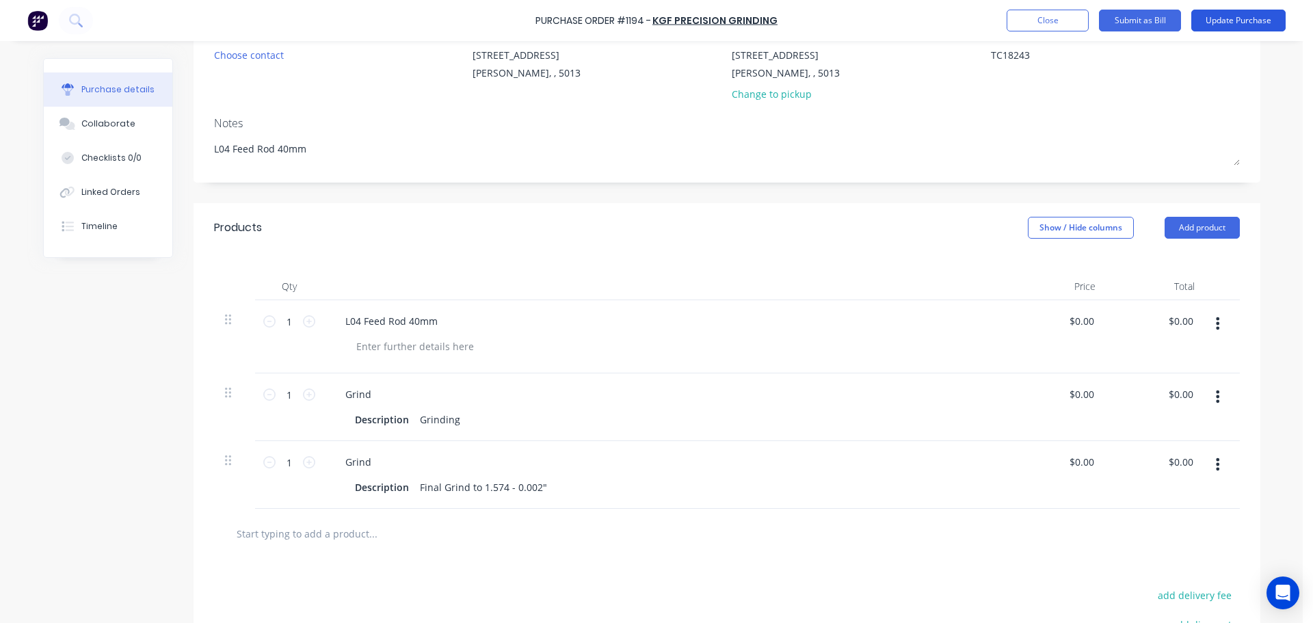
click at [1237, 31] on button "Update Purchase" at bounding box center [1239, 21] width 94 height 22
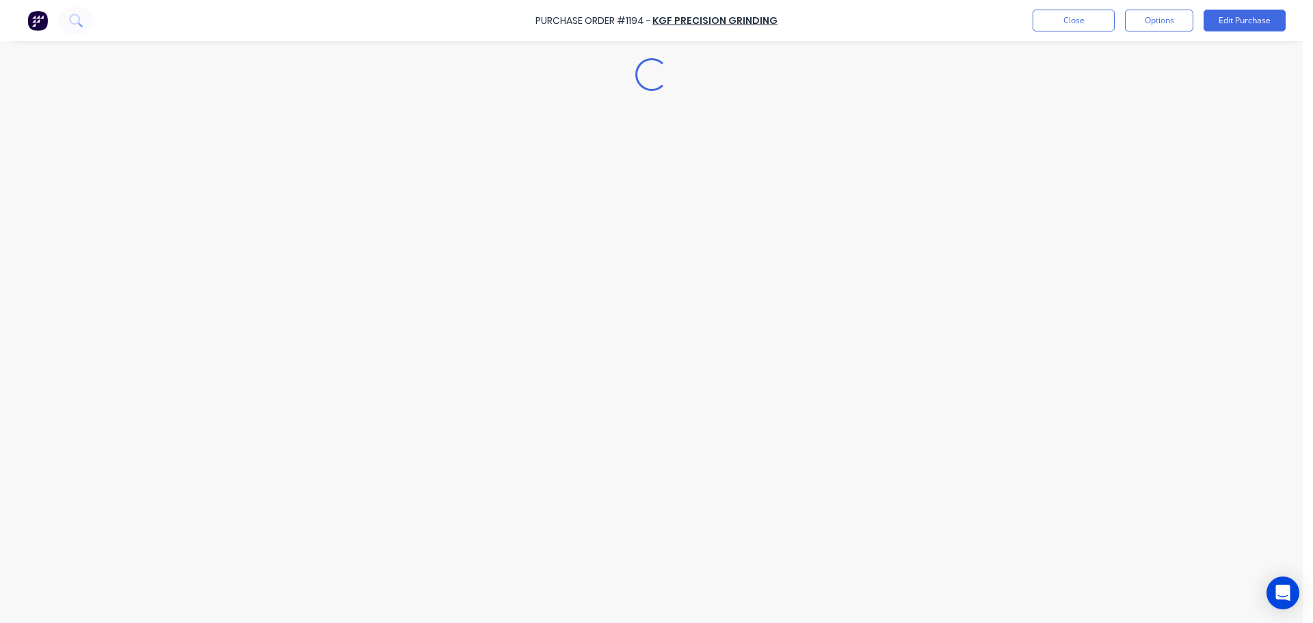
scroll to position [0, 0]
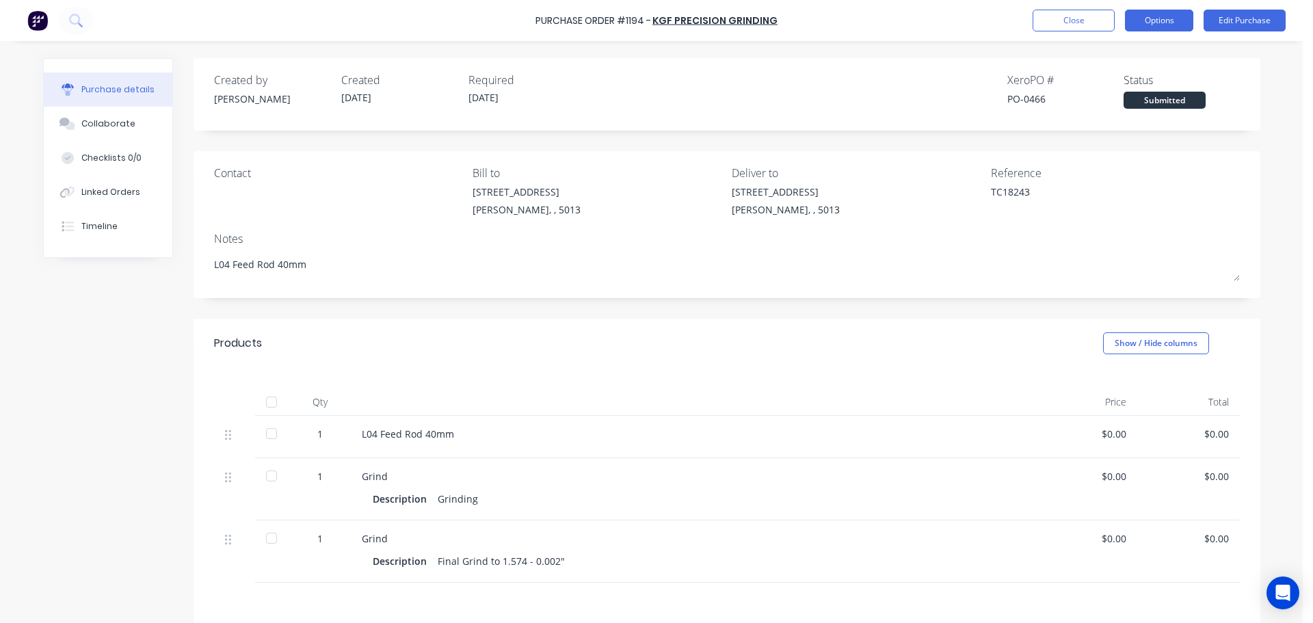
click at [1181, 21] on button "Options" at bounding box center [1159, 21] width 68 height 22
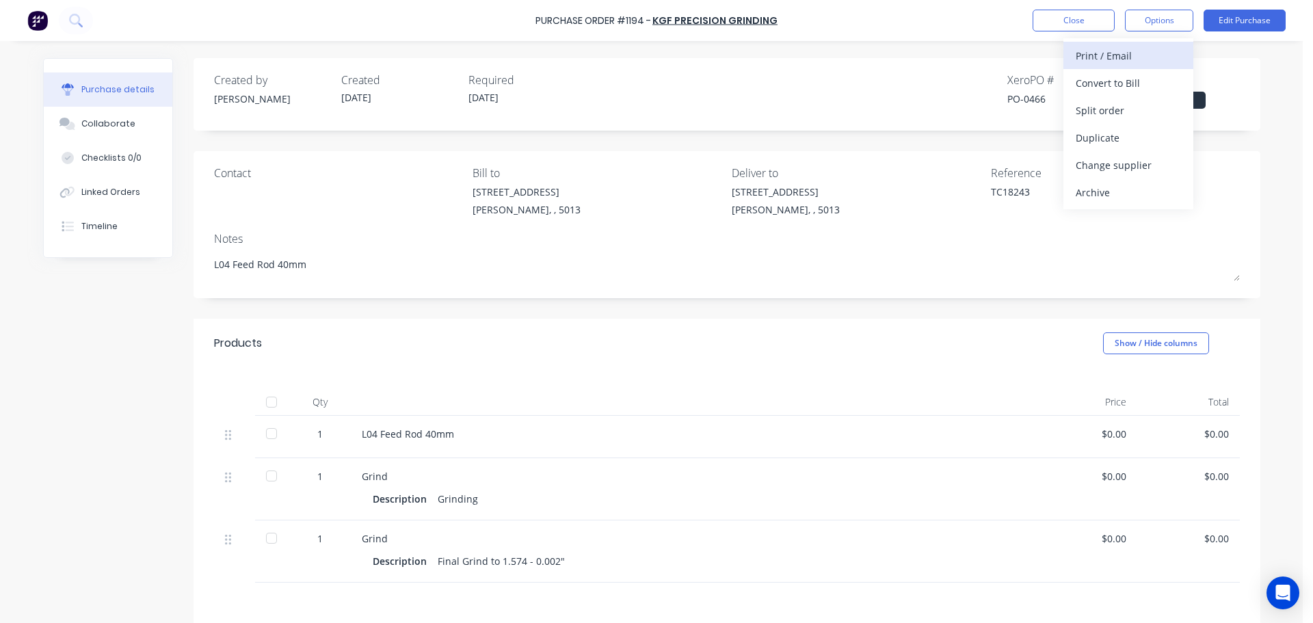
click at [1144, 47] on div "Print / Email" at bounding box center [1128, 56] width 105 height 20
click at [1118, 116] on div "Without pricing" at bounding box center [1128, 111] width 105 height 20
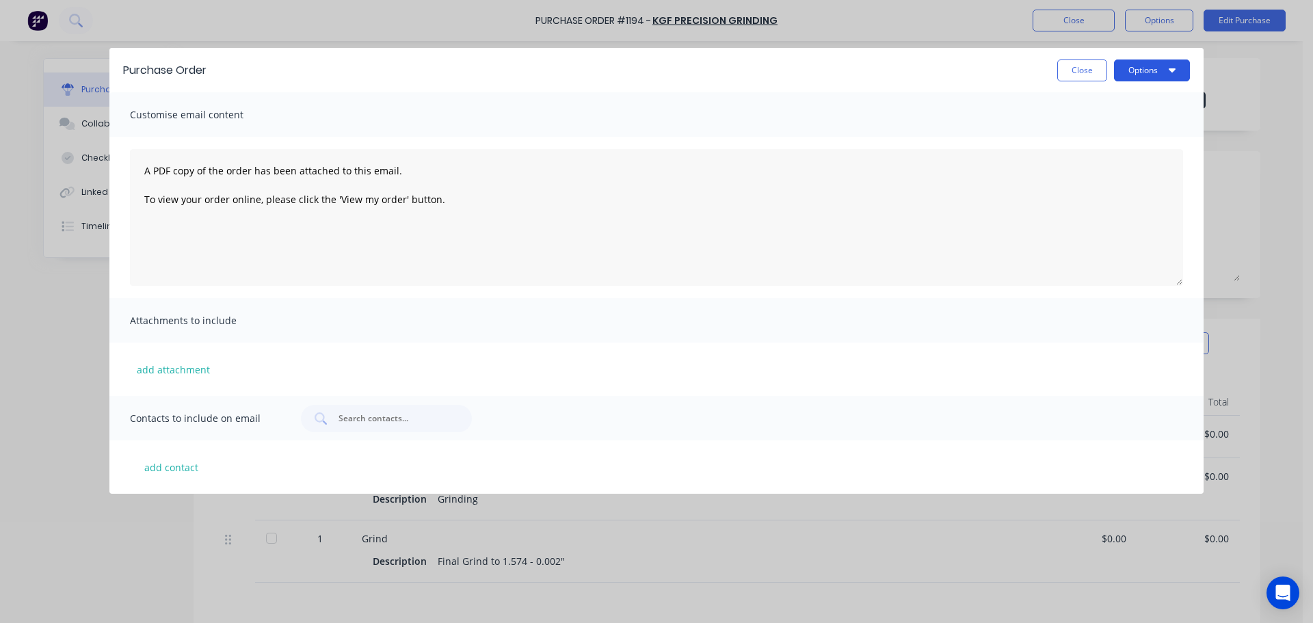
click at [1158, 67] on button "Options" at bounding box center [1152, 71] width 76 height 22
click at [1109, 120] on button "Print" at bounding box center [1125, 132] width 130 height 27
click at [1163, 82] on div "Purchase Order Close Options" at bounding box center [656, 70] width 1094 height 44
click at [1163, 79] on button "Options" at bounding box center [1152, 71] width 76 height 22
click at [1142, 101] on div "Preview" at bounding box center [1125, 105] width 105 height 20
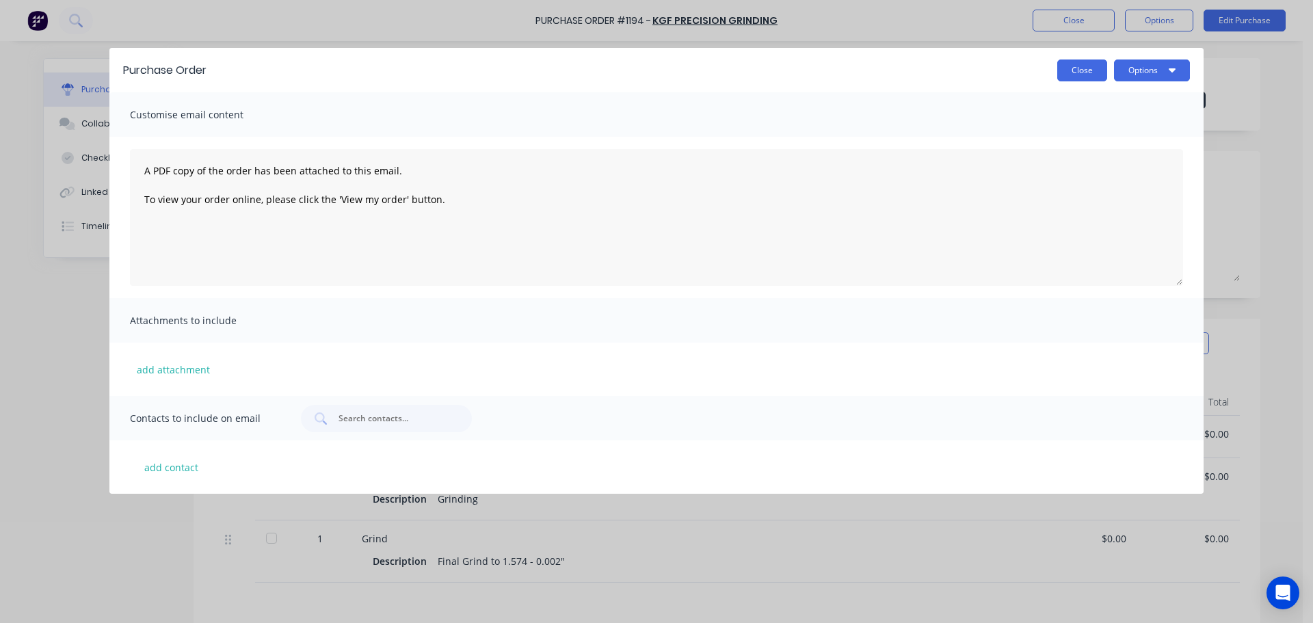
click at [1071, 70] on button "Close" at bounding box center [1083, 71] width 50 height 22
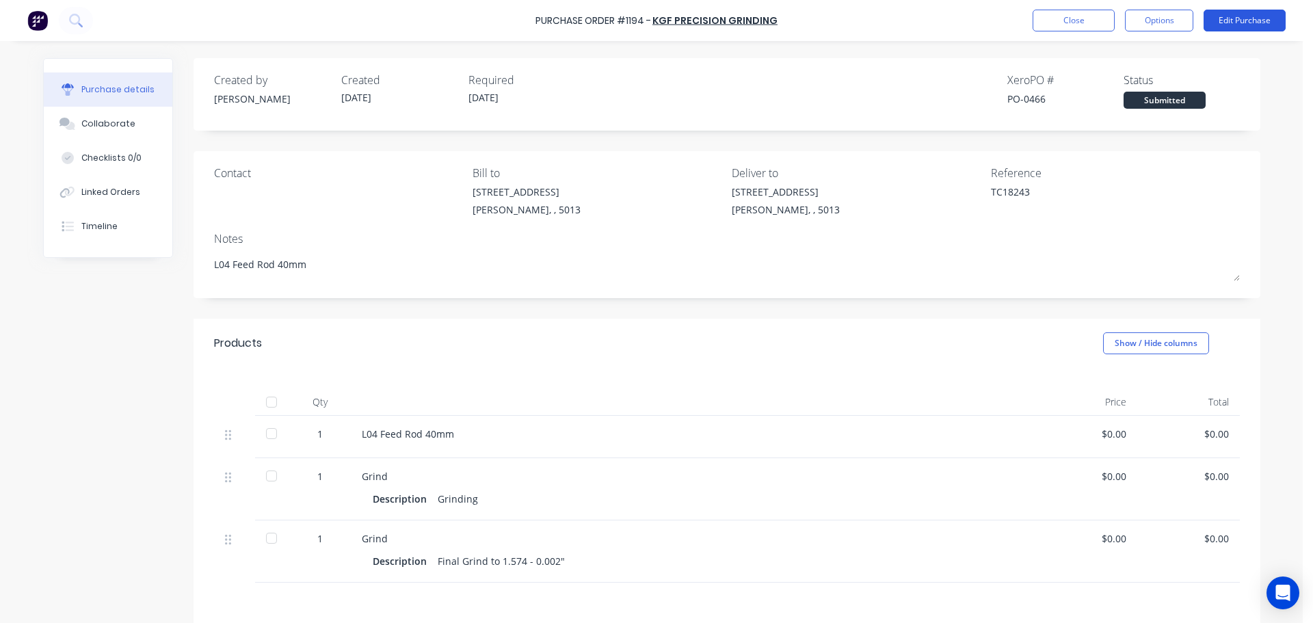
click at [1216, 25] on button "Edit Purchase" at bounding box center [1245, 21] width 82 height 22
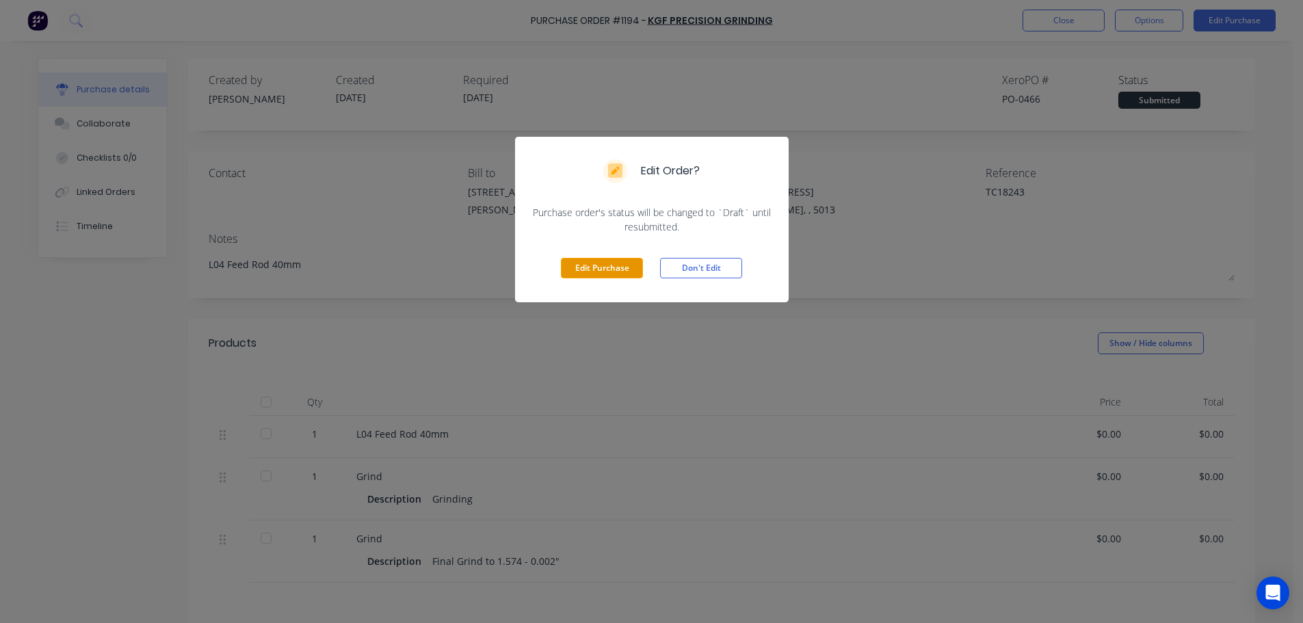
click at [592, 272] on button "Edit Purchase" at bounding box center [602, 268] width 82 height 21
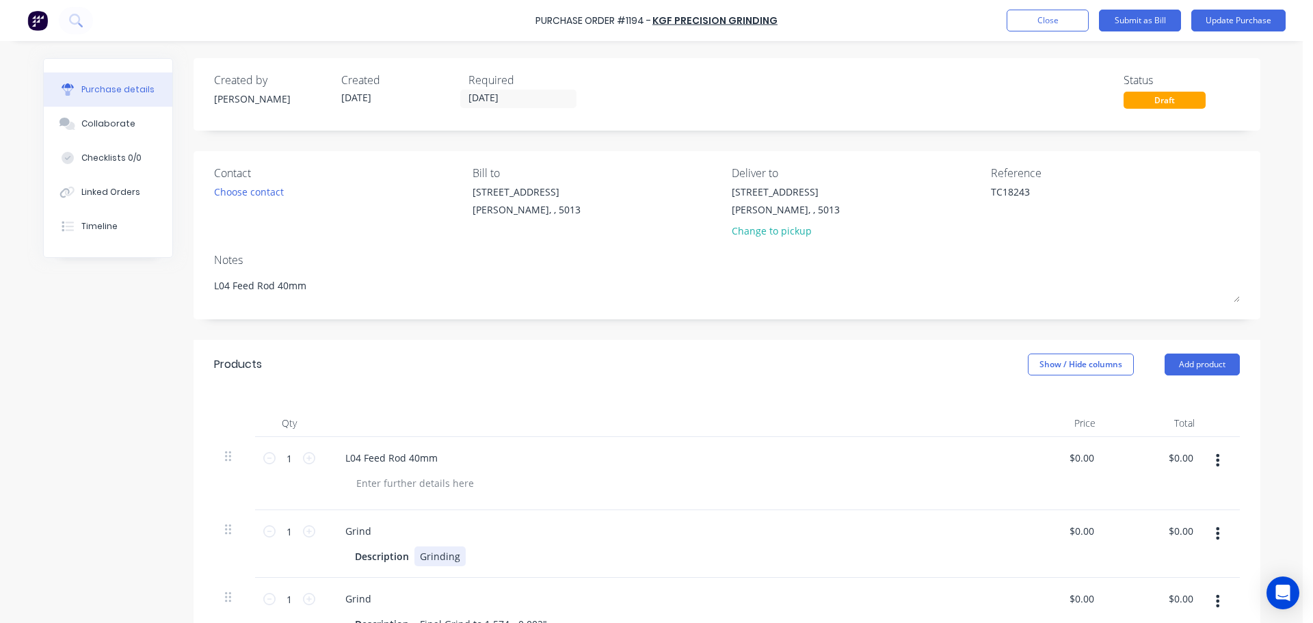
type textarea "x"
drag, startPoint x: 413, startPoint y: 555, endPoint x: 519, endPoint y: 555, distance: 106.0
click at [519, 555] on div "Description Grinding" at bounding box center [663, 557] width 627 height 20
click at [547, 452] on div "L04 Feed Rod 40mm" at bounding box center [665, 458] width 662 height 20
click at [1216, 26] on button "Update Purchase" at bounding box center [1239, 21] width 94 height 22
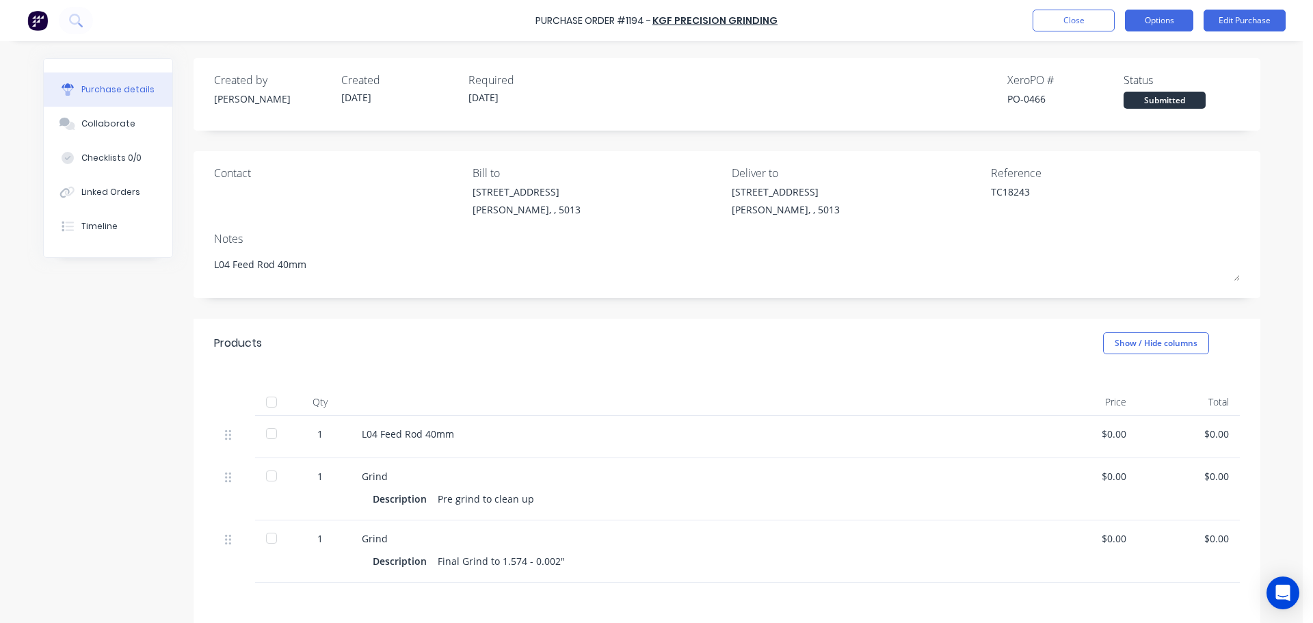
click at [1179, 21] on button "Options" at bounding box center [1159, 21] width 68 height 22
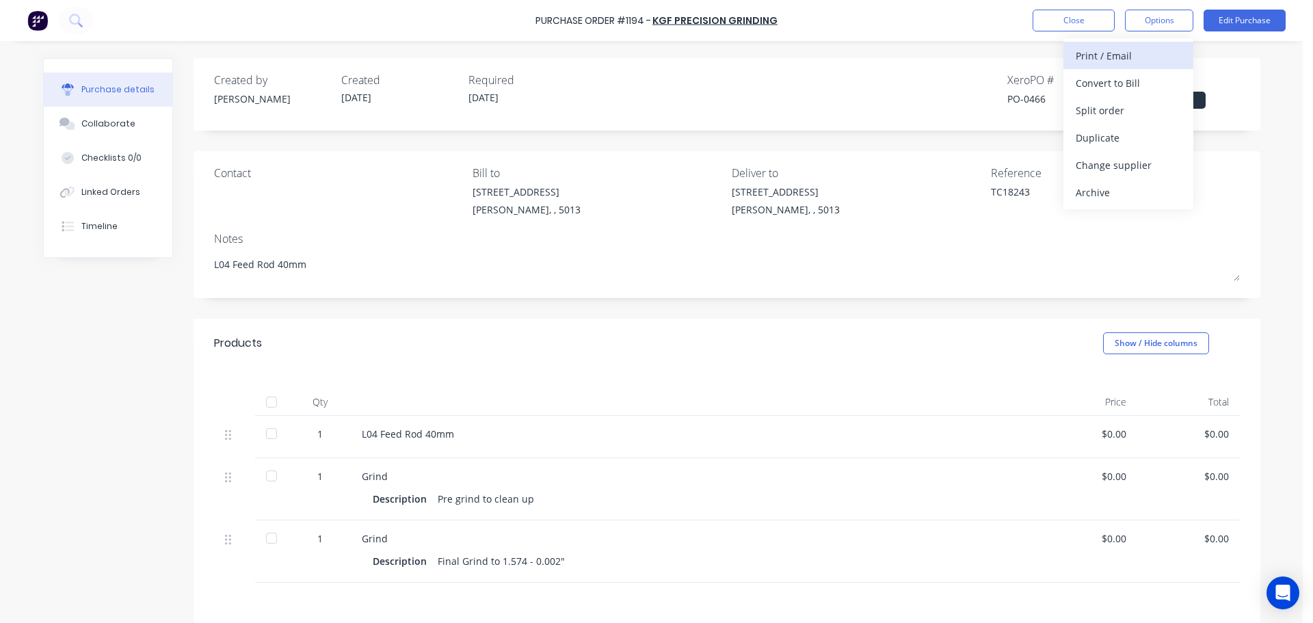
click at [1117, 61] on div "Print / Email" at bounding box center [1128, 56] width 105 height 20
click at [1153, 98] on button "Without pricing" at bounding box center [1129, 109] width 130 height 27
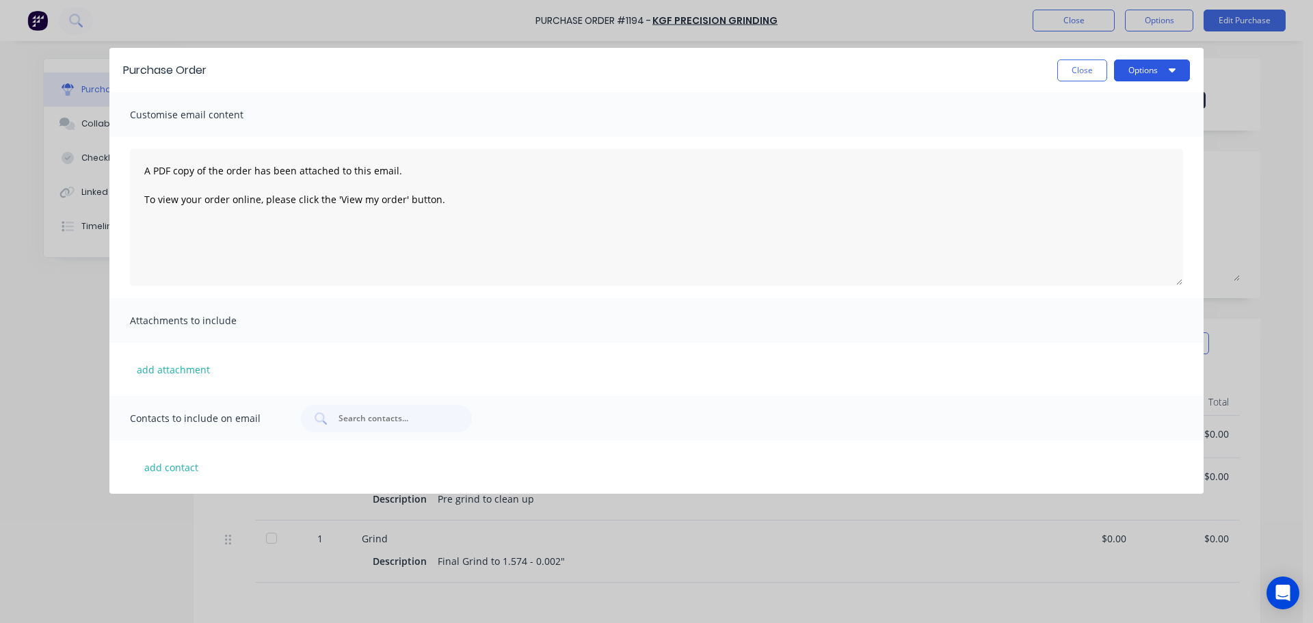
click at [1140, 62] on button "Options" at bounding box center [1152, 71] width 76 height 22
click at [1094, 128] on div "Print" at bounding box center [1125, 132] width 105 height 20
click at [1077, 68] on button "Close" at bounding box center [1083, 71] width 50 height 22
type textarea "x"
